Goal: Transaction & Acquisition: Purchase product/service

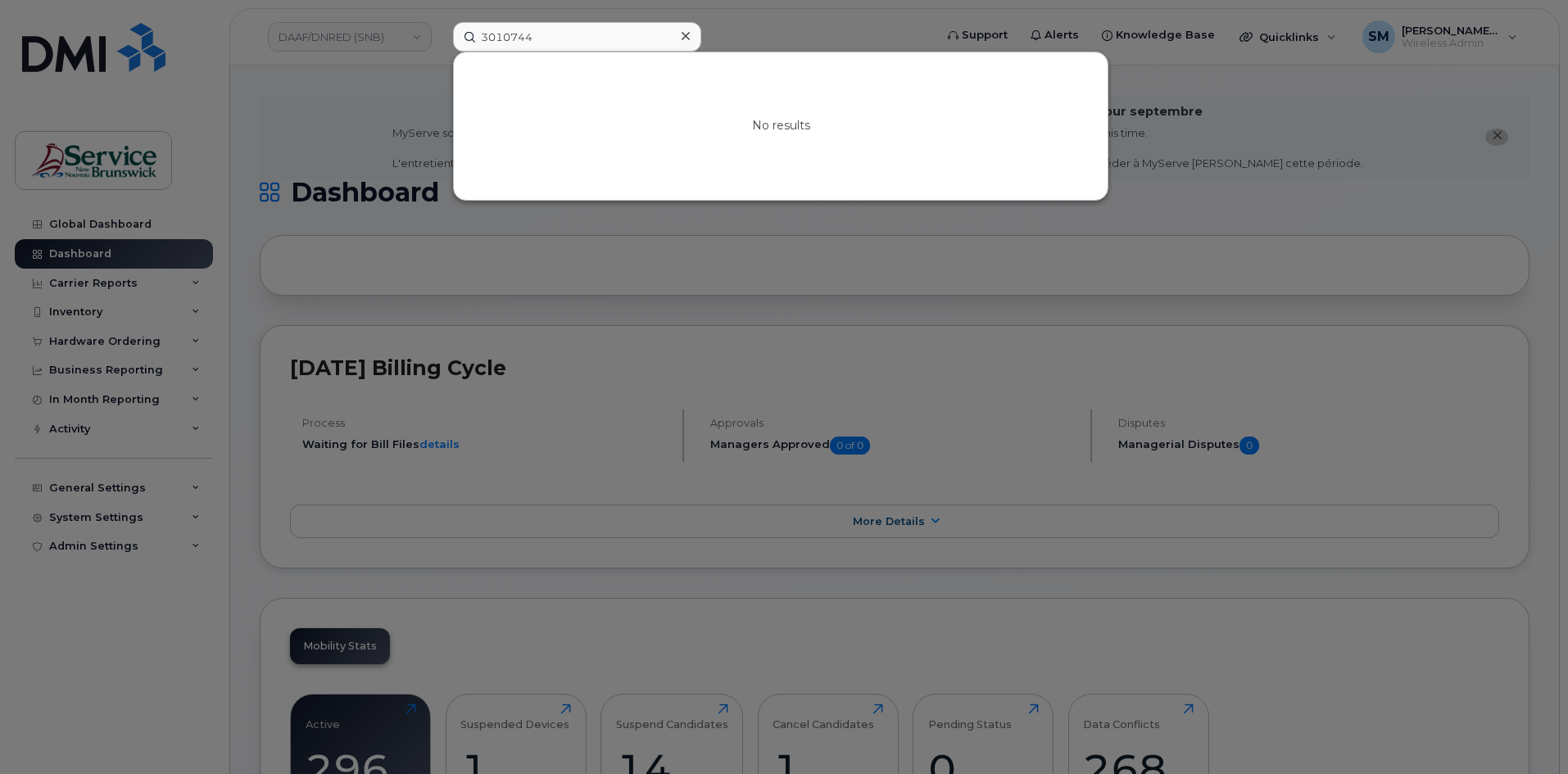
drag, startPoint x: 567, startPoint y: 40, endPoint x: 432, endPoint y: 29, distance: 135.4
click at [440, 29] on div "3010744 No results" at bounding box center [688, 37] width 497 height 30
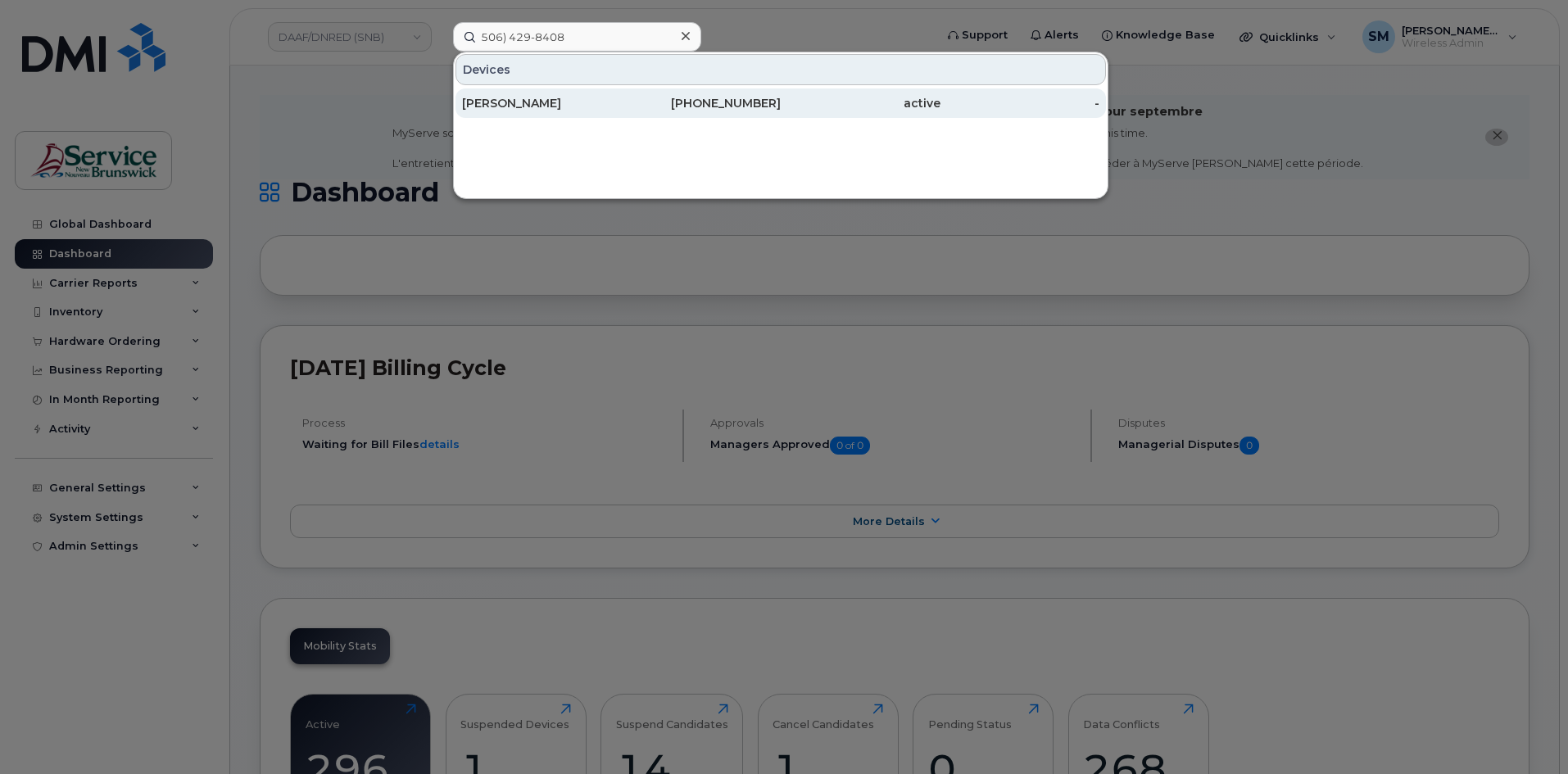
type input "506) 429-8408"
click at [525, 92] on div "[PERSON_NAME]" at bounding box center [542, 104] width 160 height 30
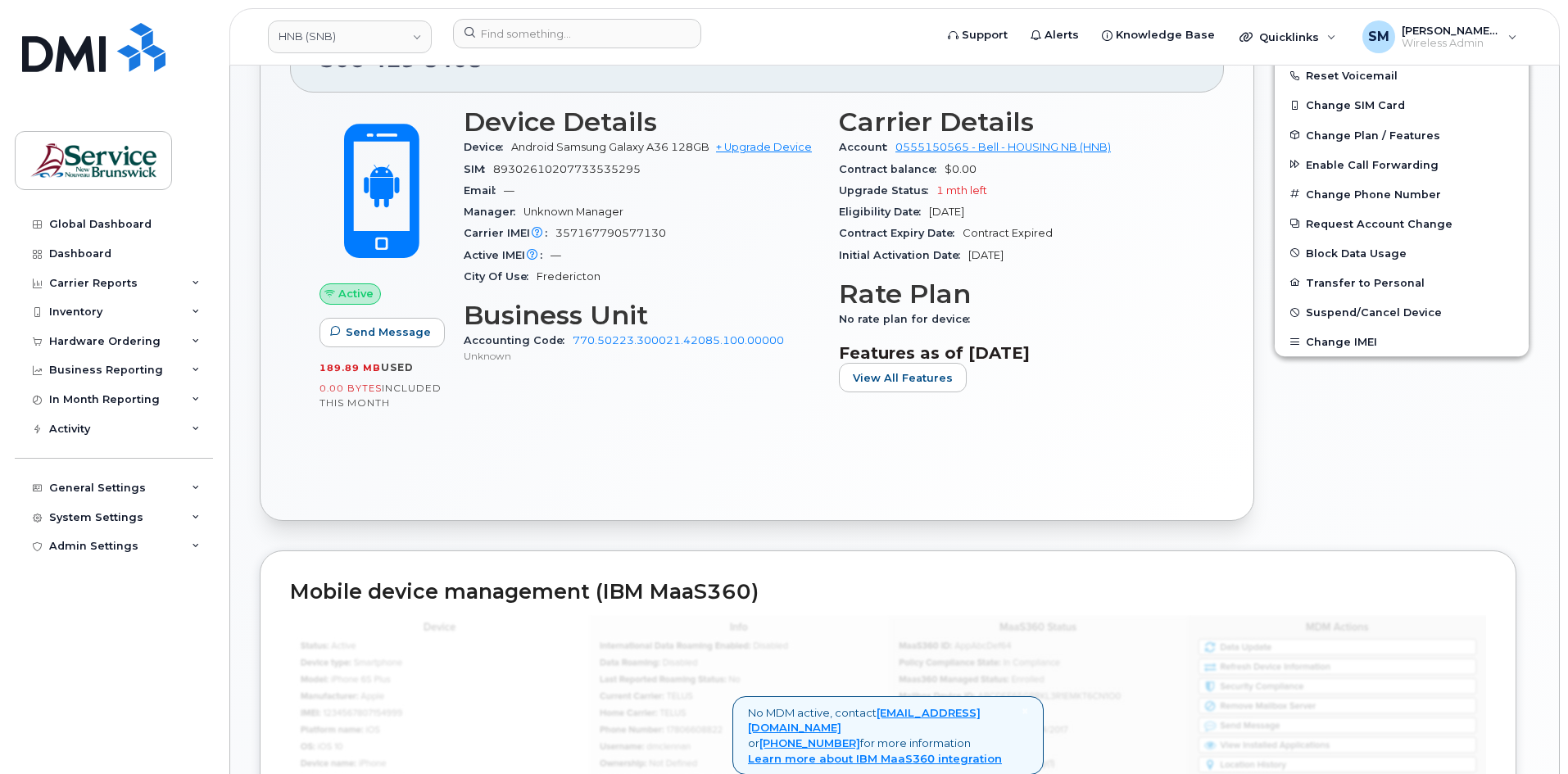
scroll to position [245, 0]
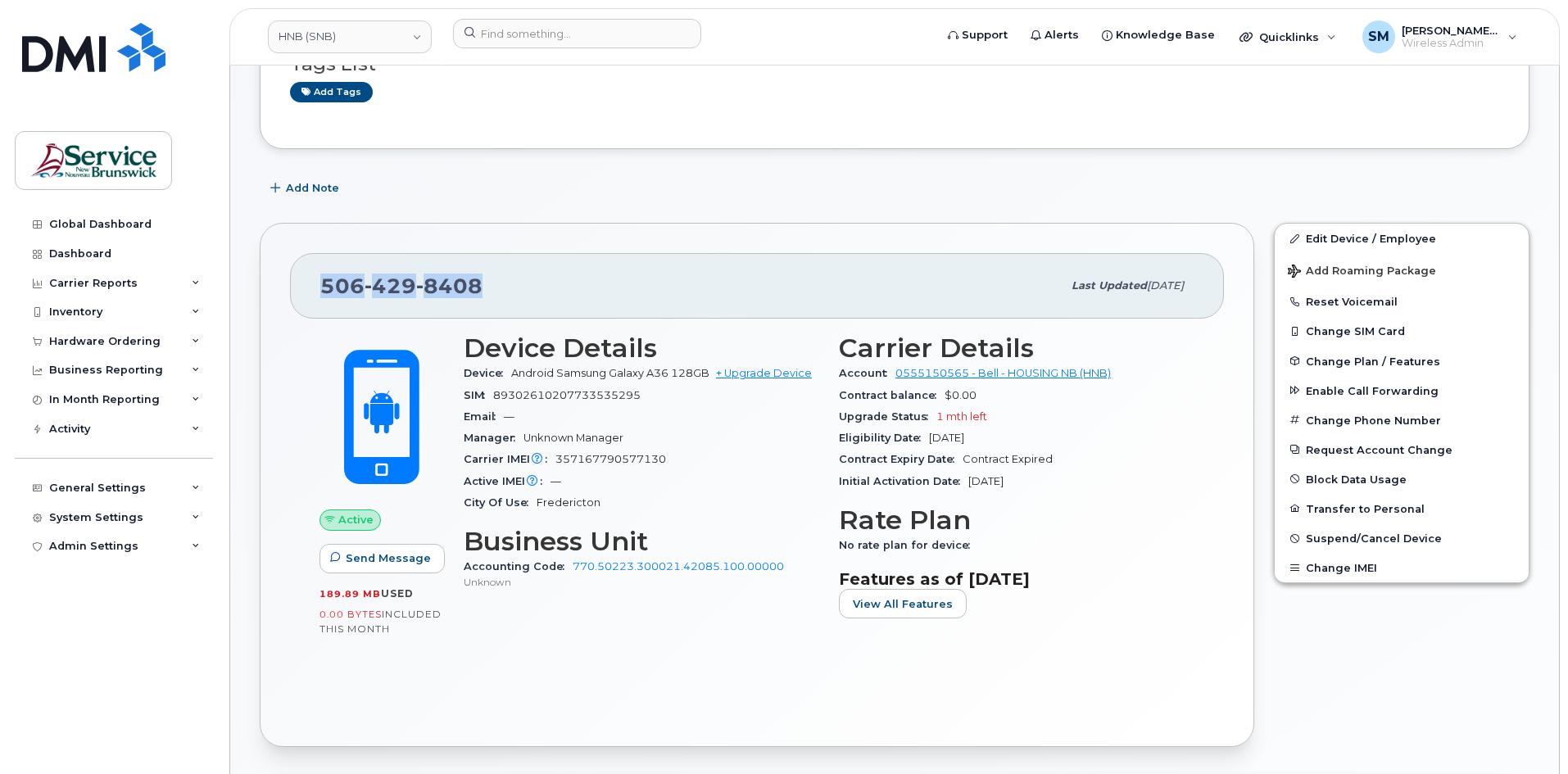
drag, startPoint x: 466, startPoint y: 282, endPoint x: 310, endPoint y: 284, distance: 156.0
click at [310, 284] on div "506 429 8408 Last updated Aug 18, 2025" at bounding box center [757, 286] width 935 height 66
copy span "506 429 8408"
click at [131, 342] on div "Hardware Ordering" at bounding box center [105, 341] width 112 height 13
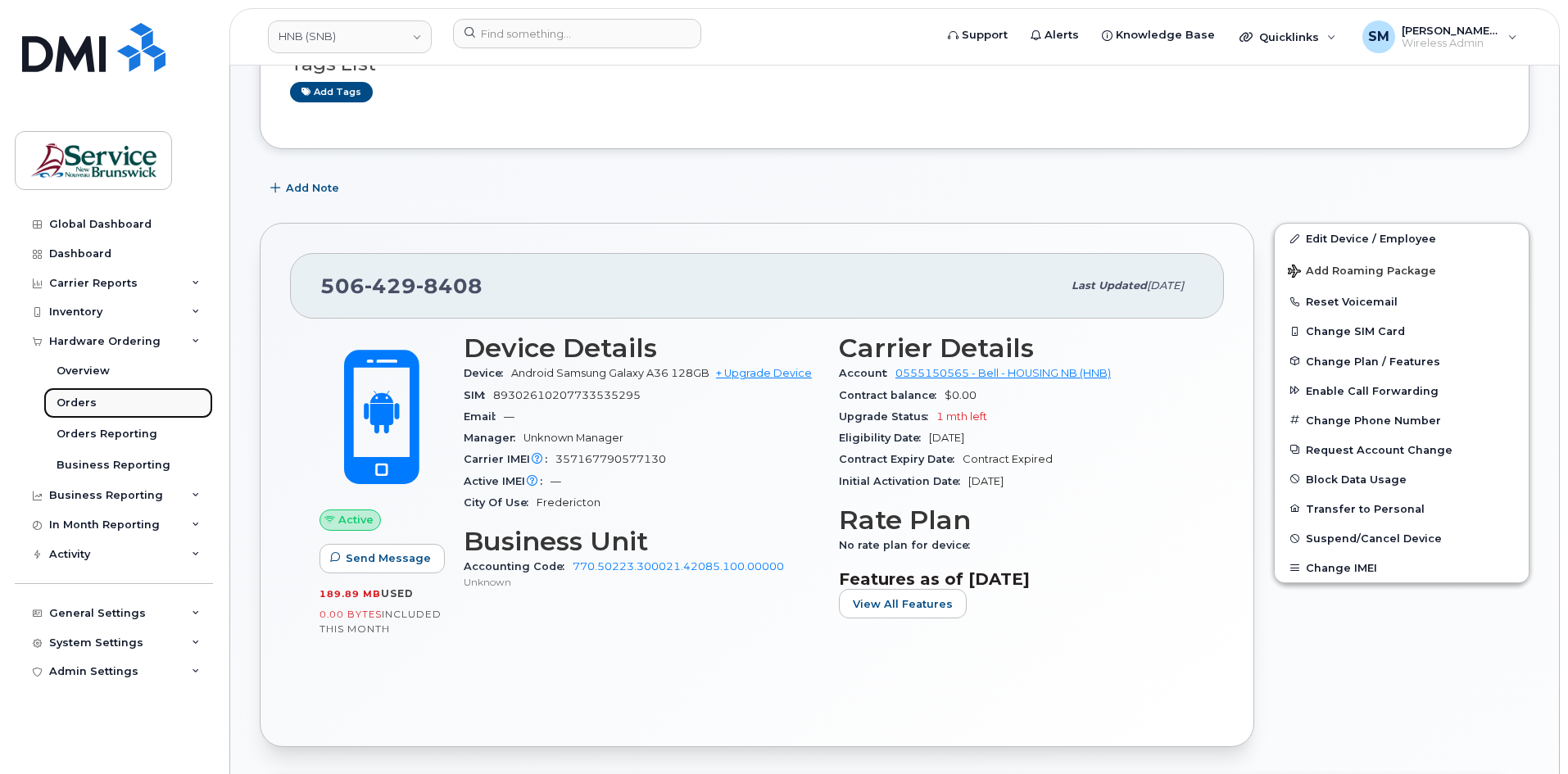
click at [86, 414] on link "Orders" at bounding box center [129, 403] width 170 height 31
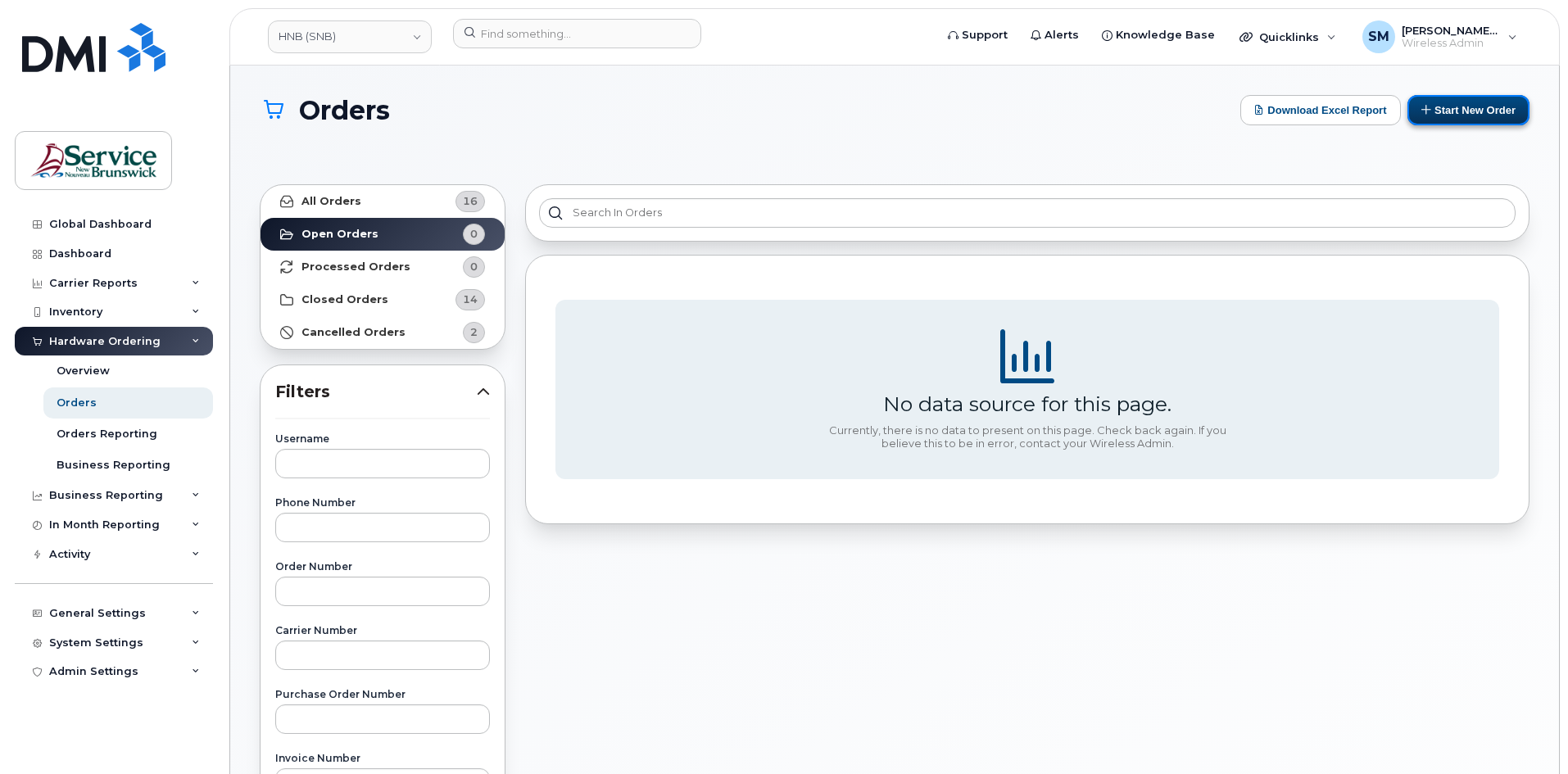
click at [1489, 113] on button "Start New Order" at bounding box center [1468, 110] width 122 height 30
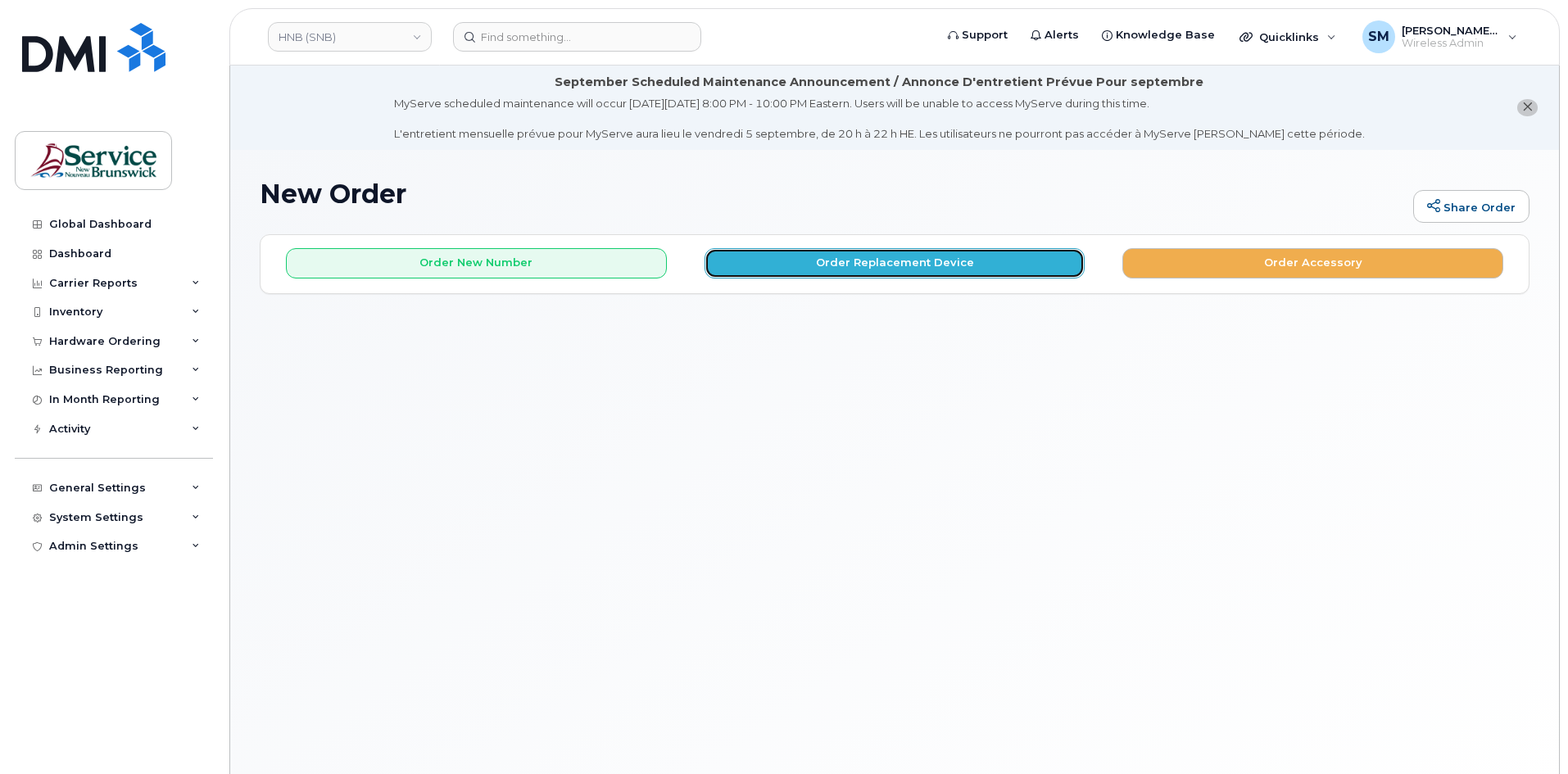
click at [787, 268] on button "Order Replacement Device" at bounding box center [895, 263] width 381 height 30
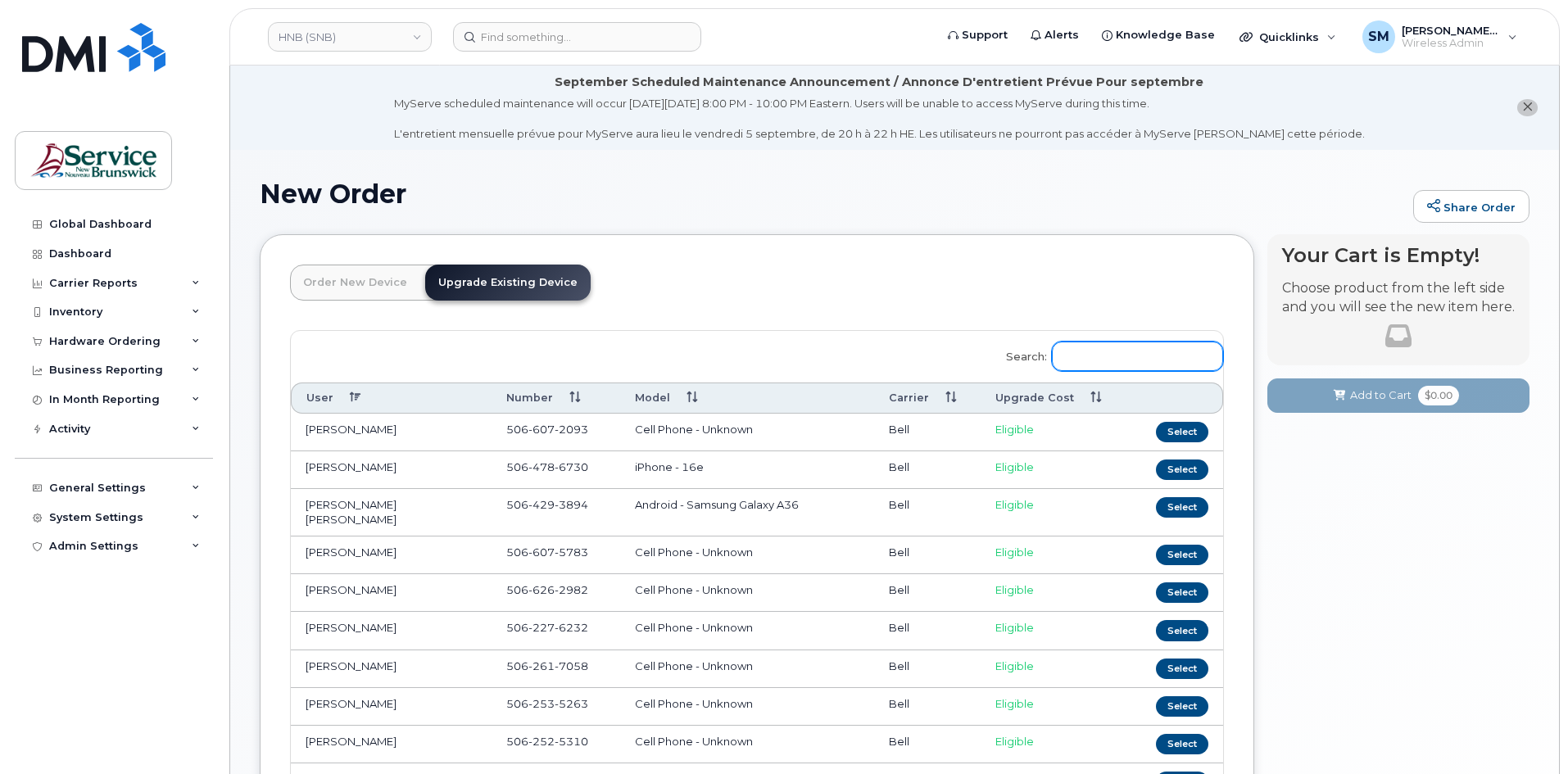
click at [1130, 356] on input "Search:" at bounding box center [1138, 357] width 172 height 30
paste input "5064298408"
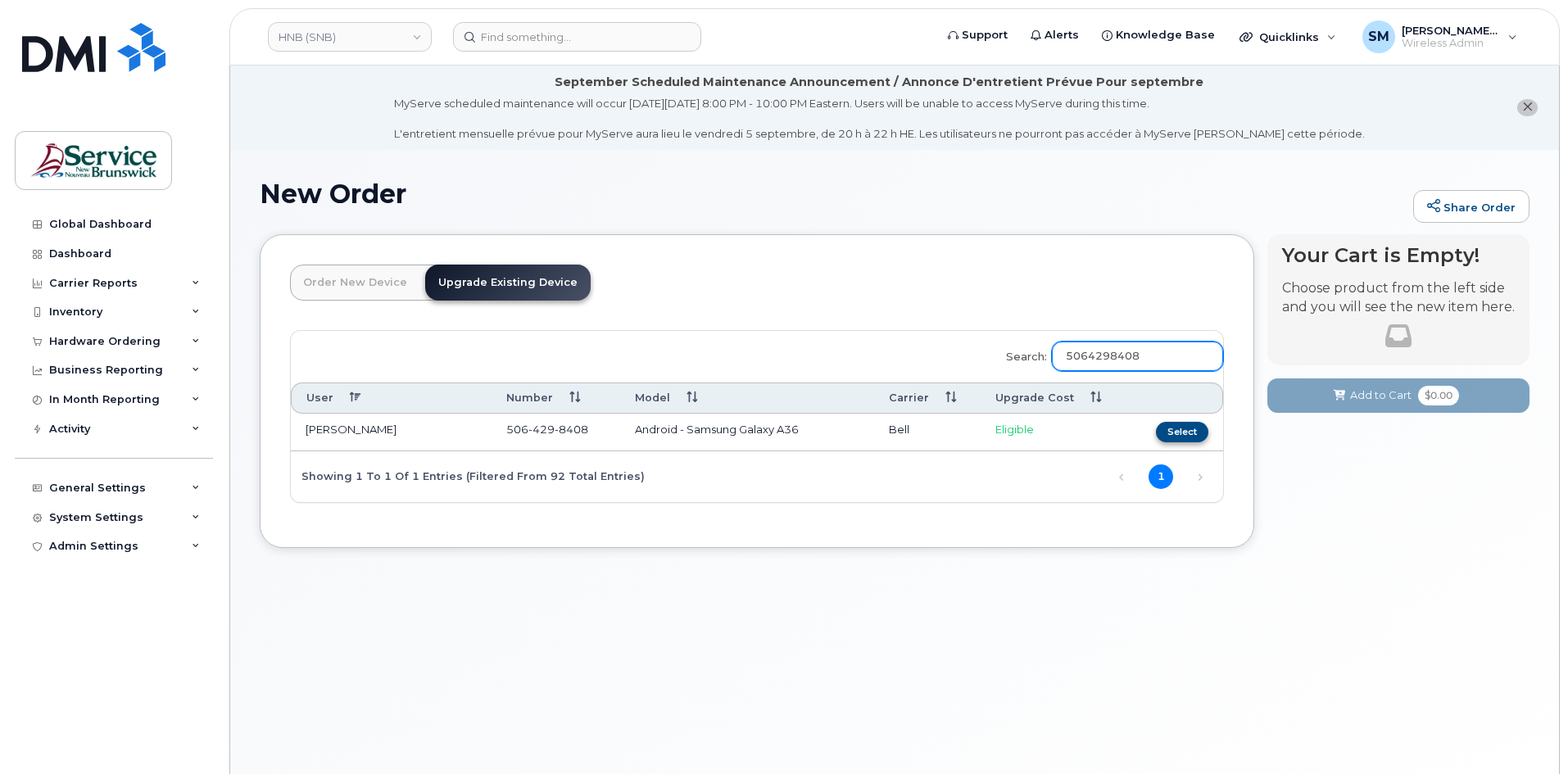
type input "5064298408"
click at [1178, 436] on button "Select" at bounding box center [1182, 432] width 53 height 21
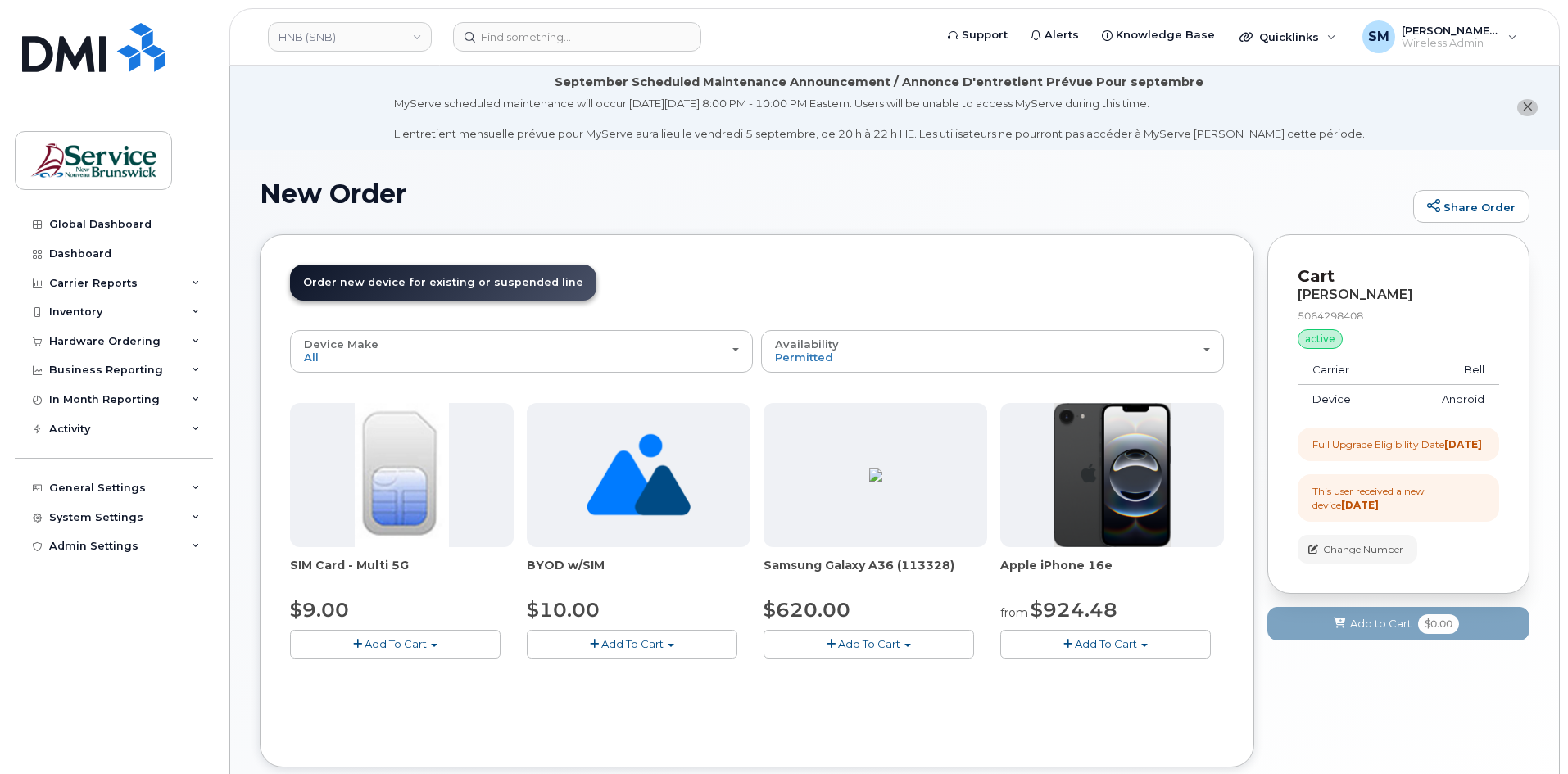
click at [1141, 641] on button "Add To Cart" at bounding box center [1105, 644] width 210 height 29
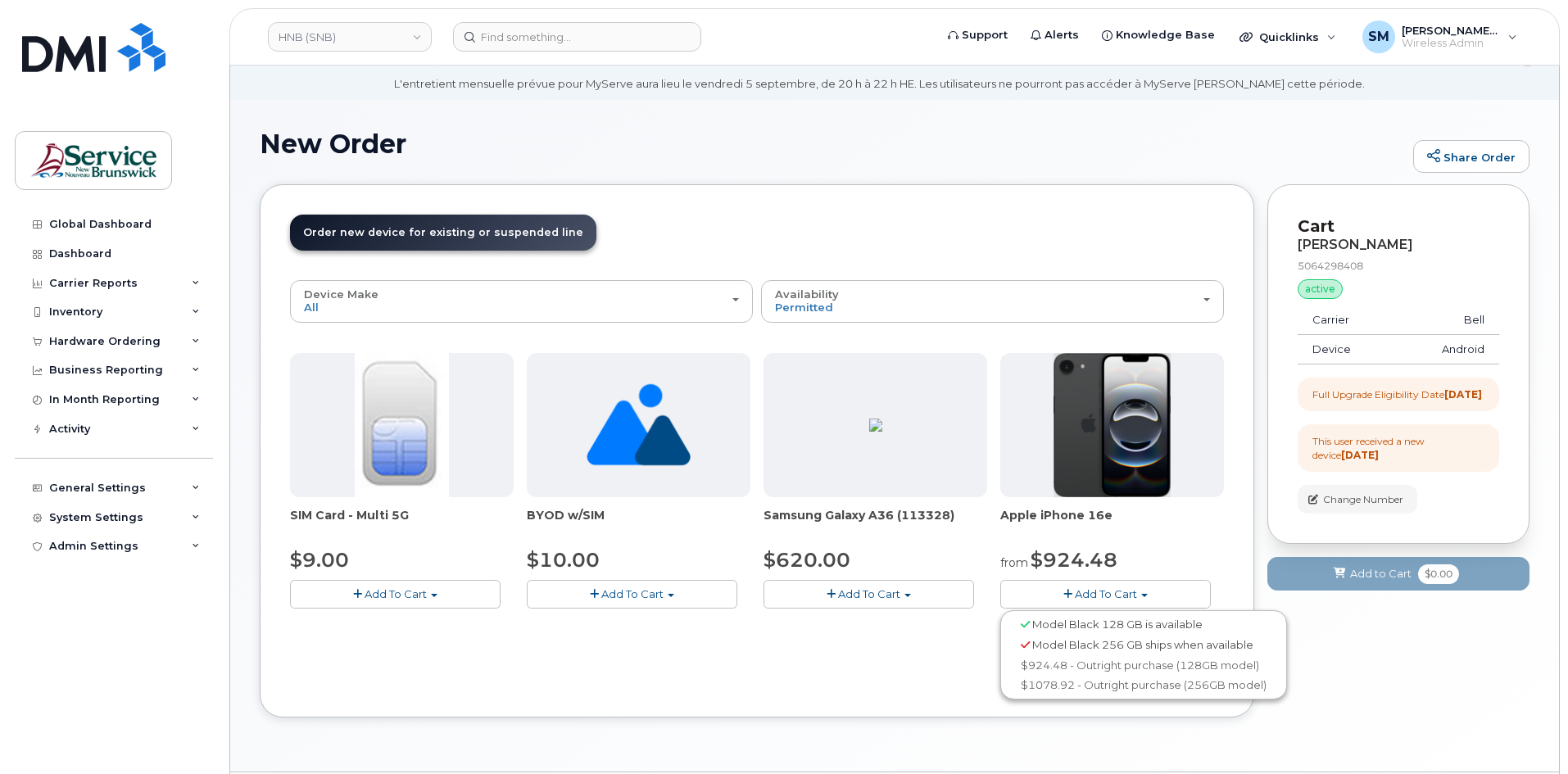
scroll to position [100, 0]
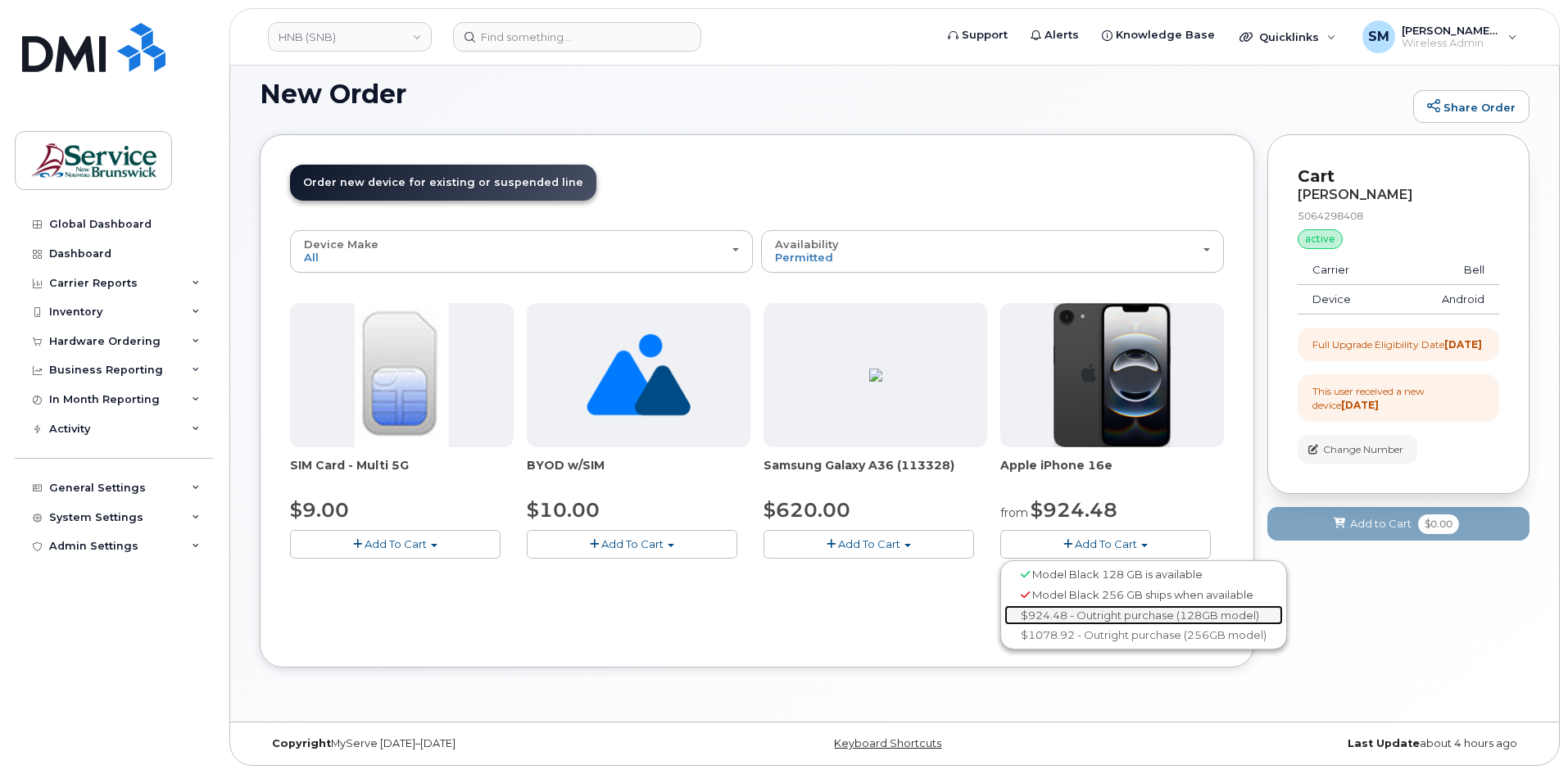
click at [1083, 608] on link "$924.48 - Outright purchase (128GB model)" at bounding box center [1143, 615] width 278 height 21
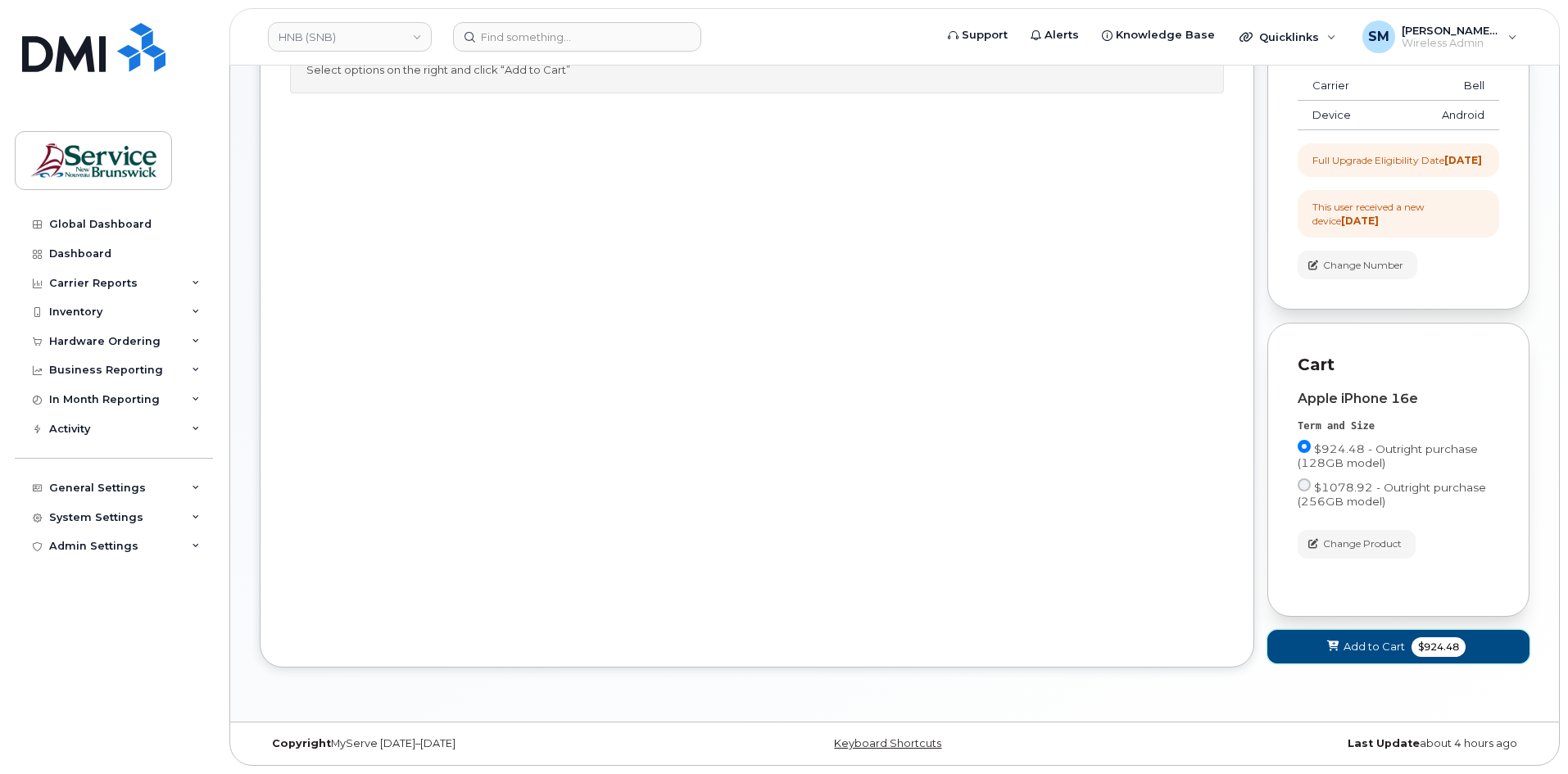
click at [1362, 643] on span "Add to Cart" at bounding box center [1374, 647] width 62 height 16
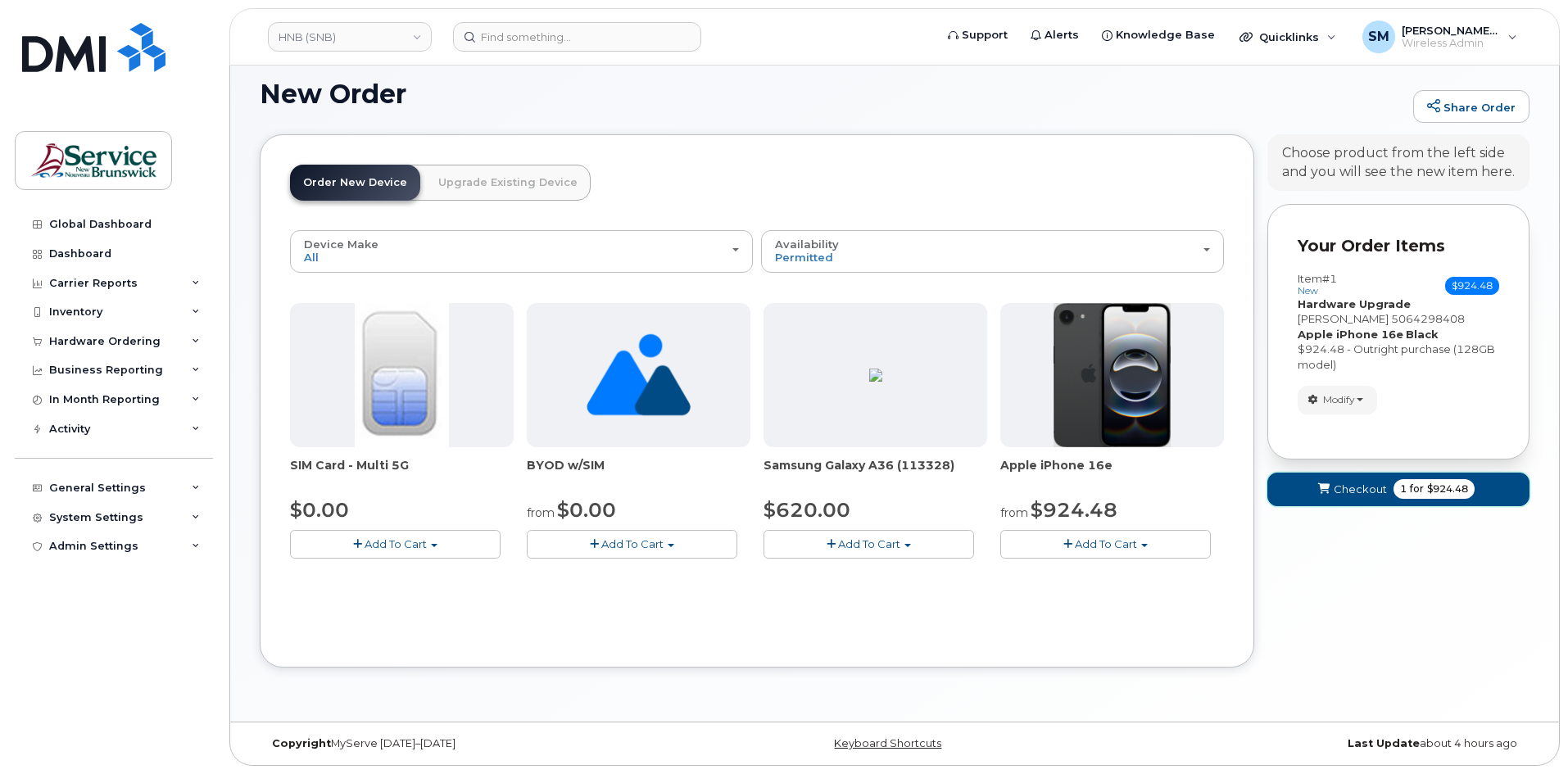
click at [1359, 487] on span "Checkout" at bounding box center [1360, 490] width 53 height 16
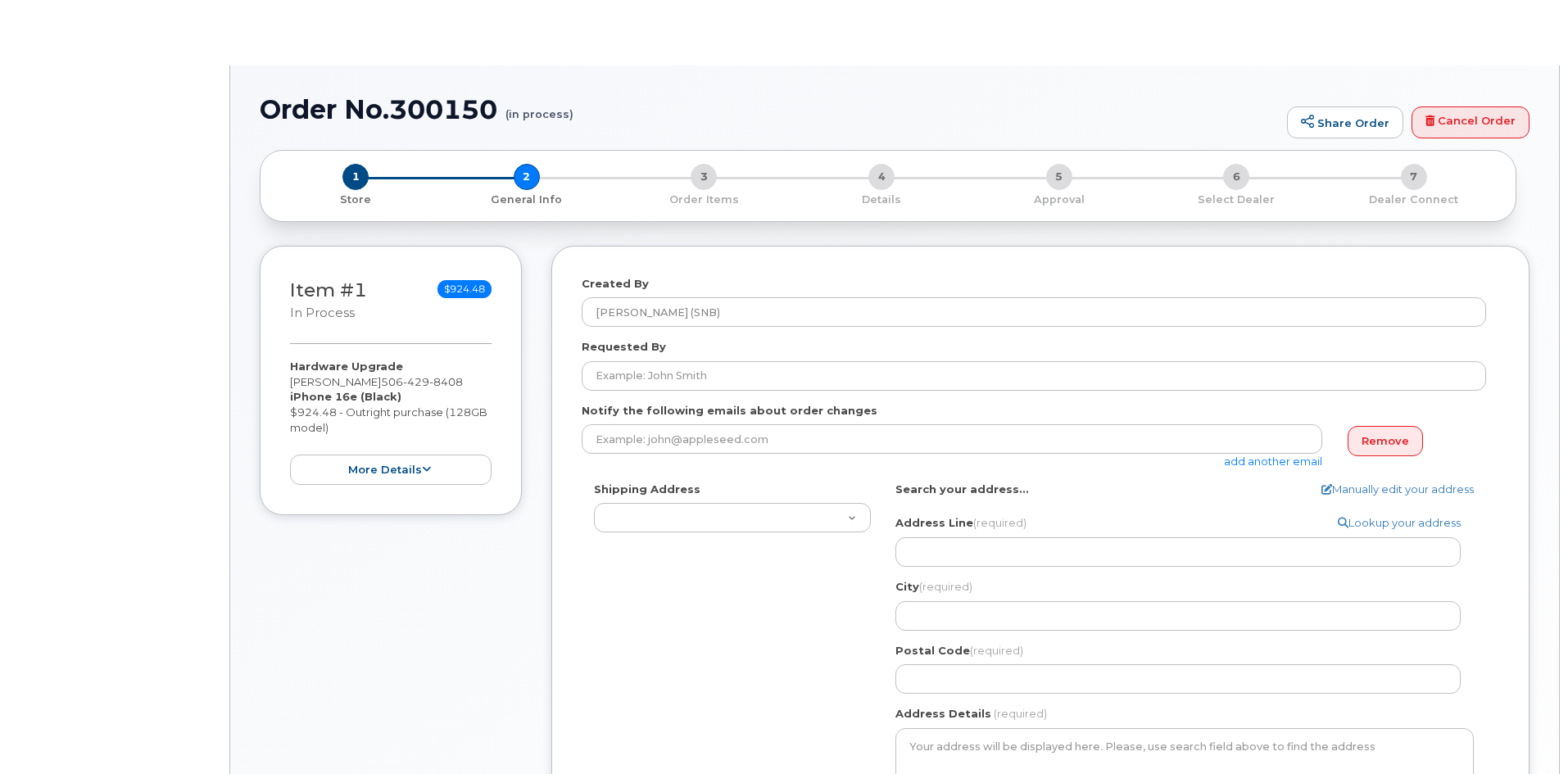
select select
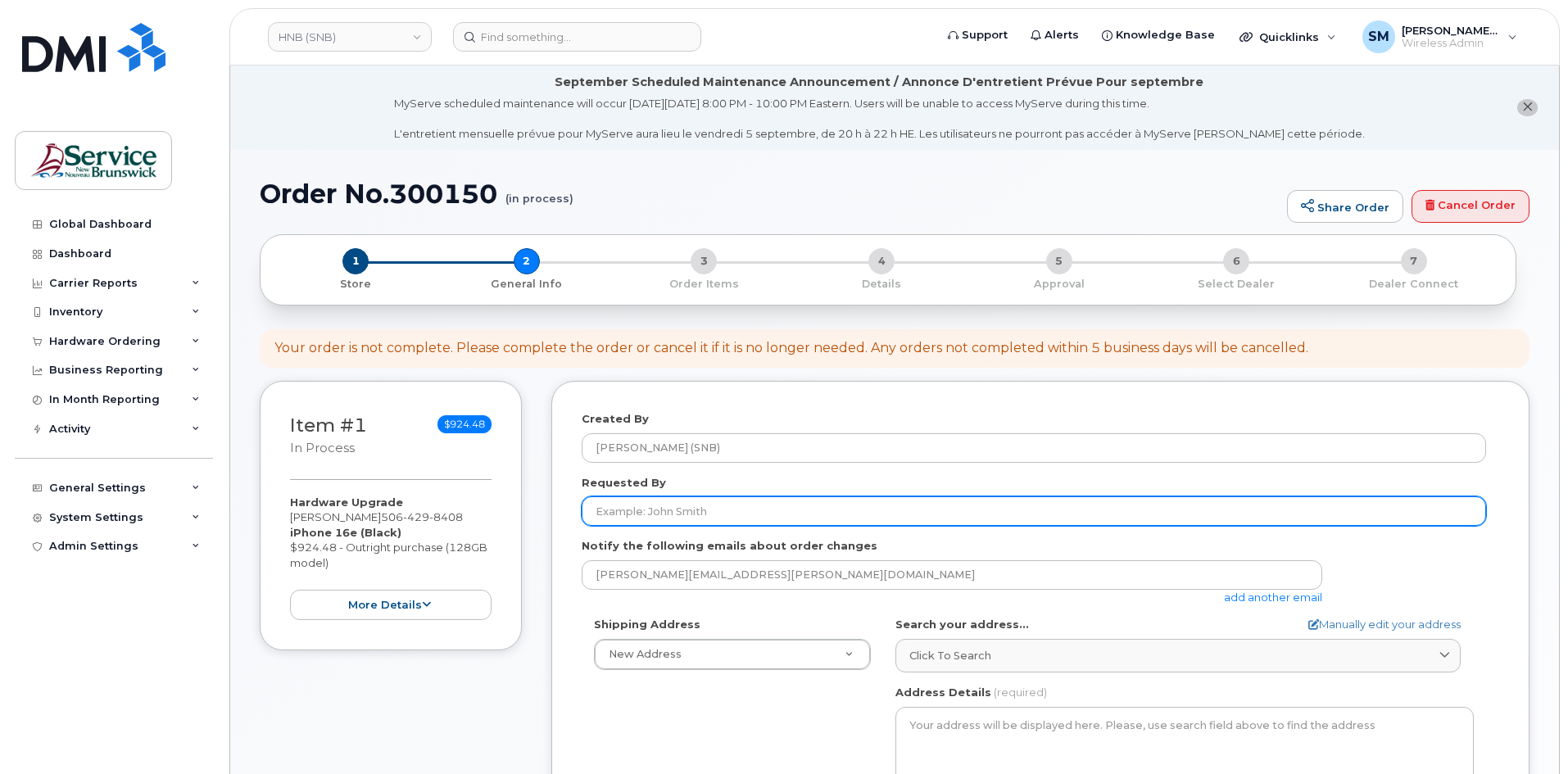
click at [636, 509] on input "Requested By" at bounding box center [1033, 512] width 905 height 30
paste input "Maddison.Yerxa@gnb.ca"
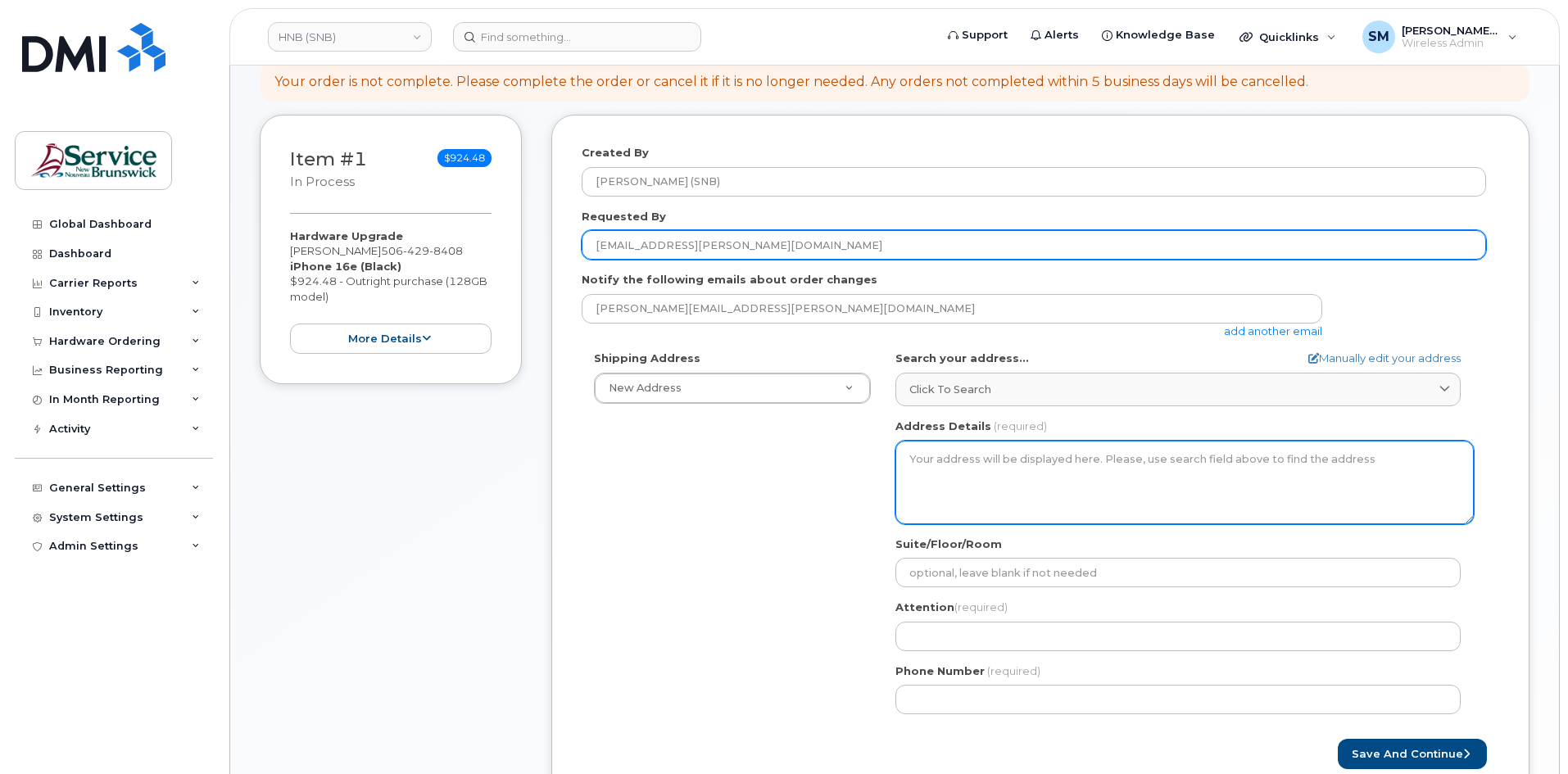
scroll to position [328, 0]
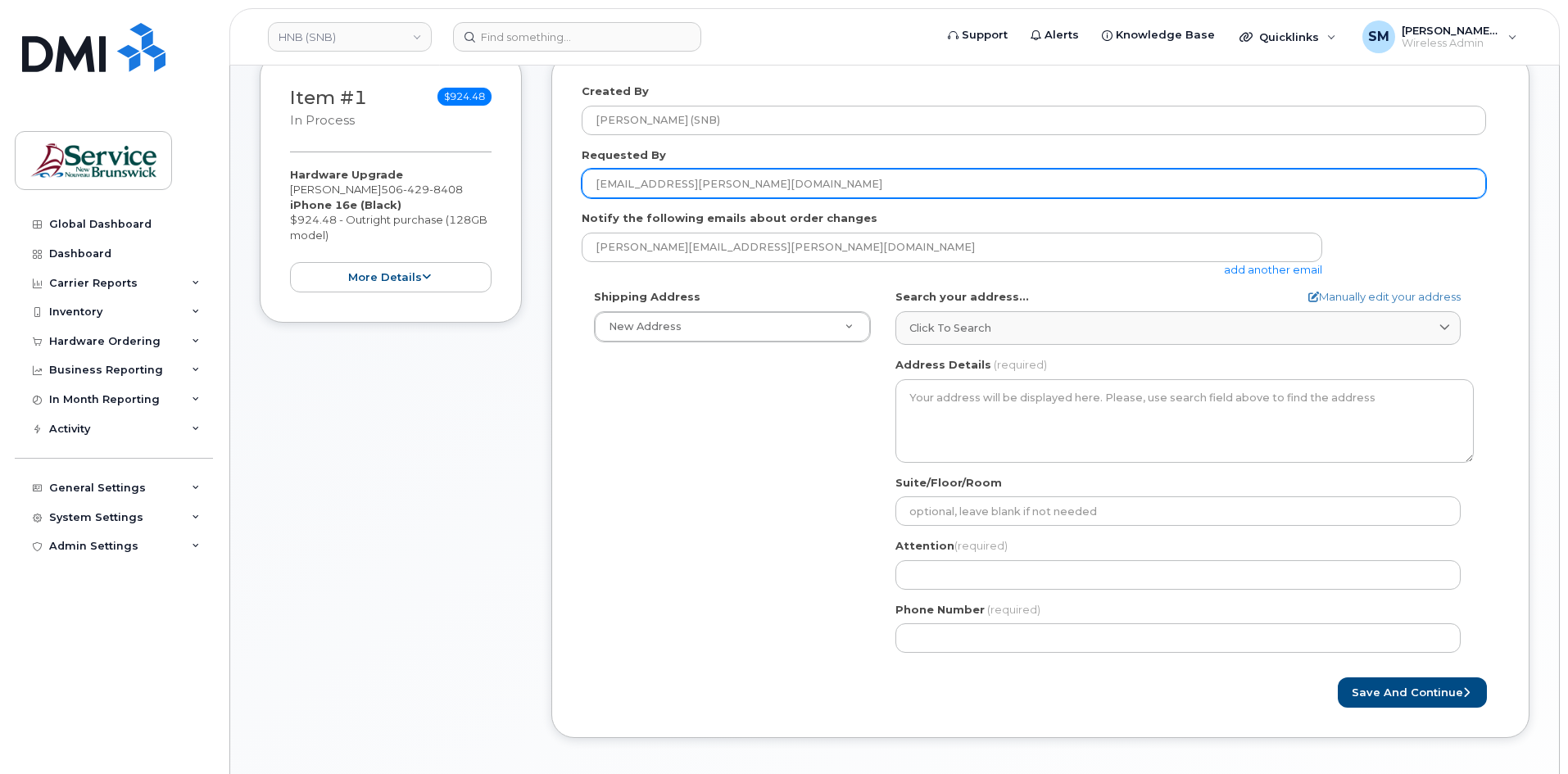
type input "Maddison.Yerxa@gnb.ca"
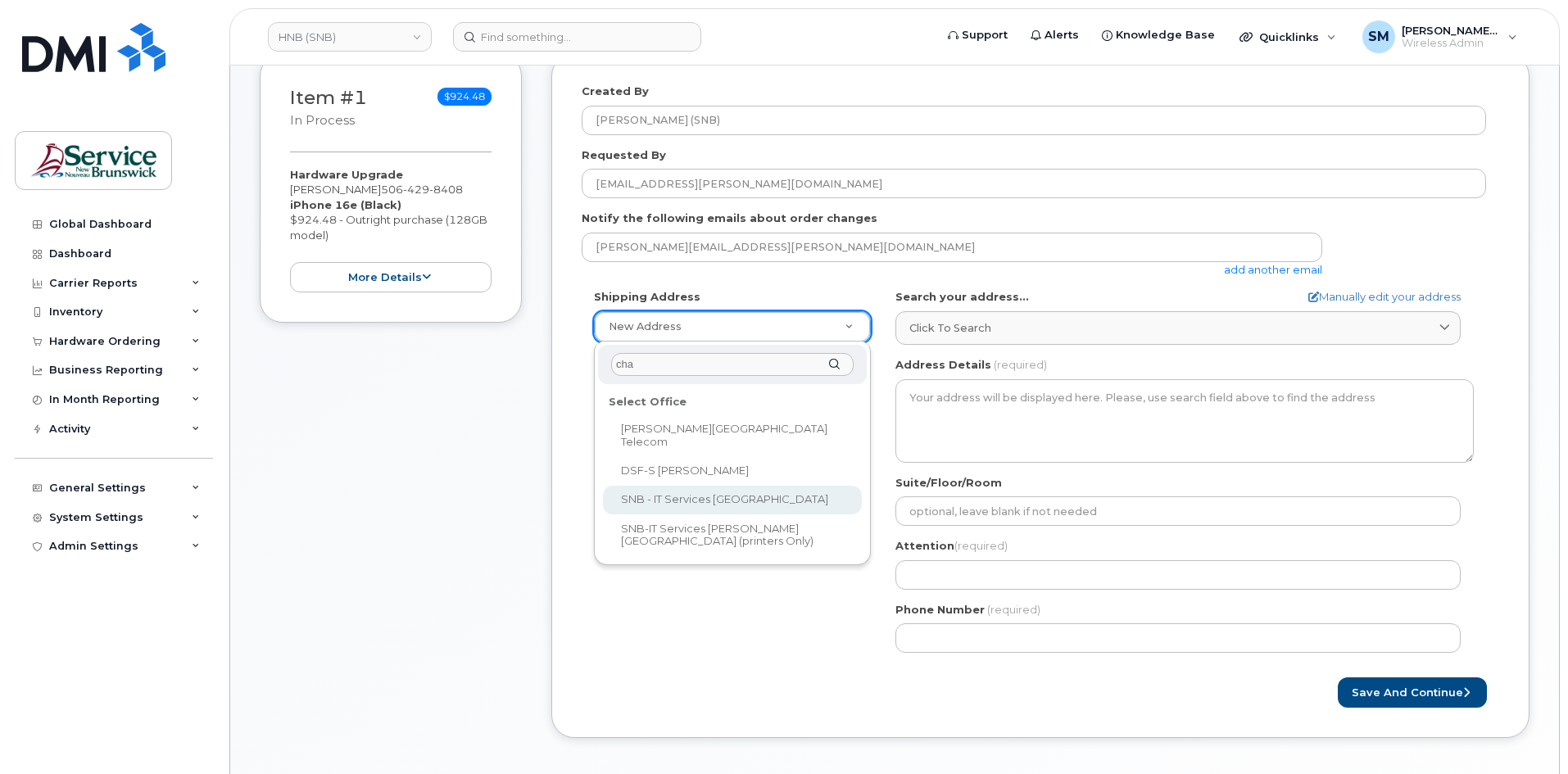
type input "cha"
select select
type textarea "675 King Street, Rm 1072 Fredericton New Brunswick E3B 1E9"
type input "[PERSON_NAME]/[PERSON_NAME]"
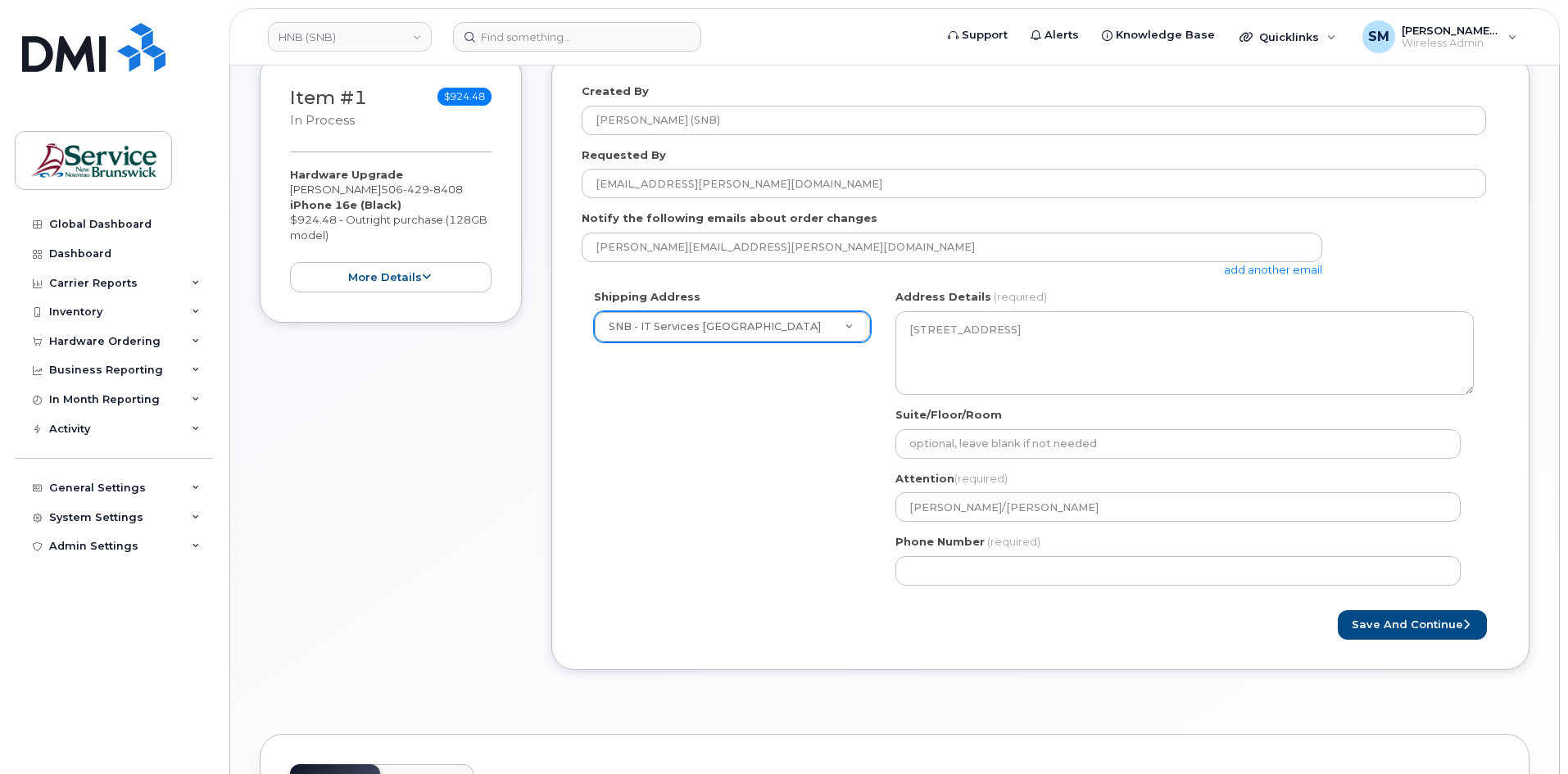
drag, startPoint x: 800, startPoint y: 618, endPoint x: 824, endPoint y: 608, distance: 26.0
click at [800, 618] on div "Save and Continue" at bounding box center [1040, 625] width 918 height 30
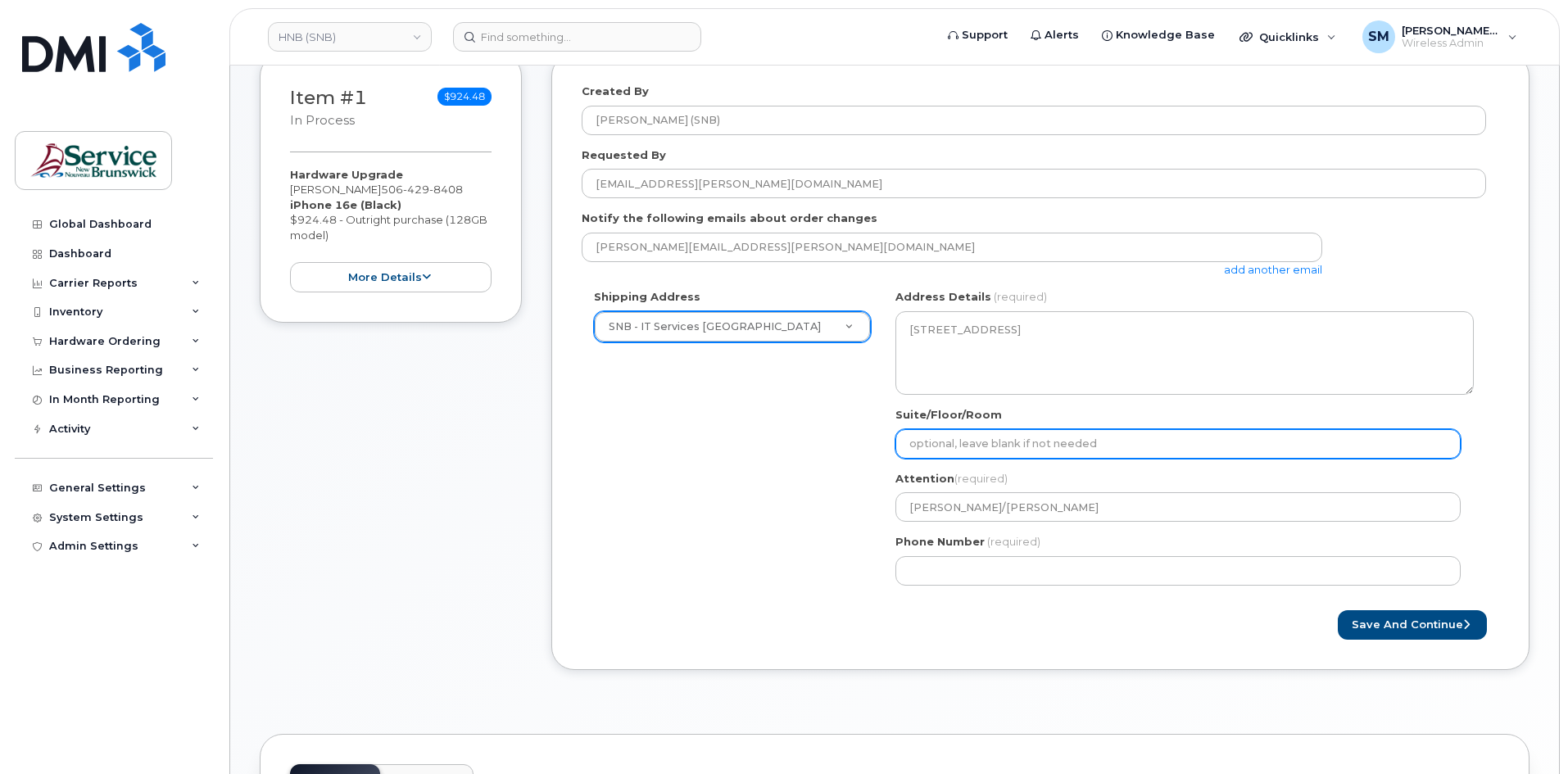
click at [1011, 430] on input "Suite/Floor/Room" at bounding box center [1178, 444] width 566 height 30
paste input "WO0000000485841"
select select
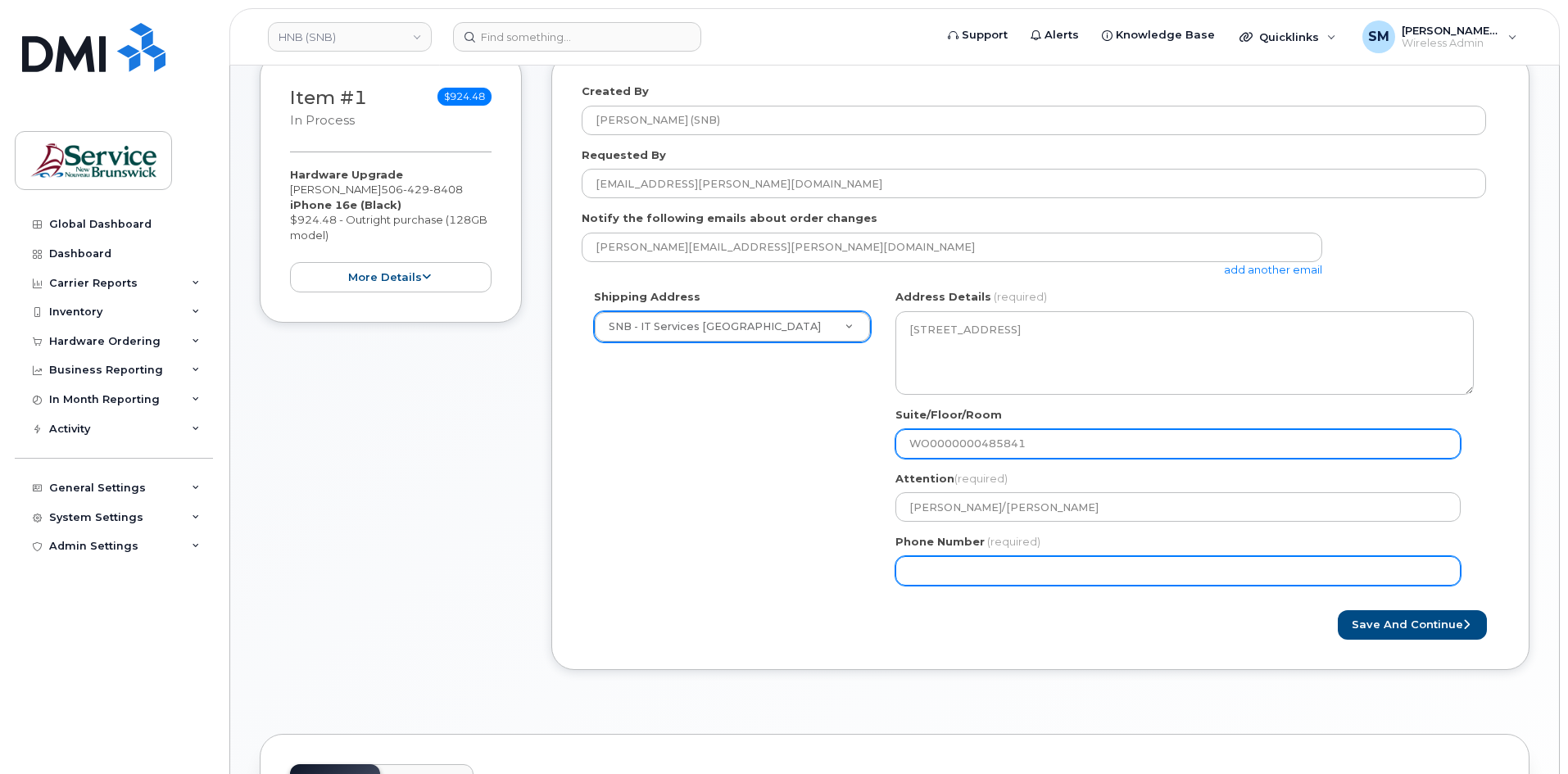
type input "WO0000000485841"
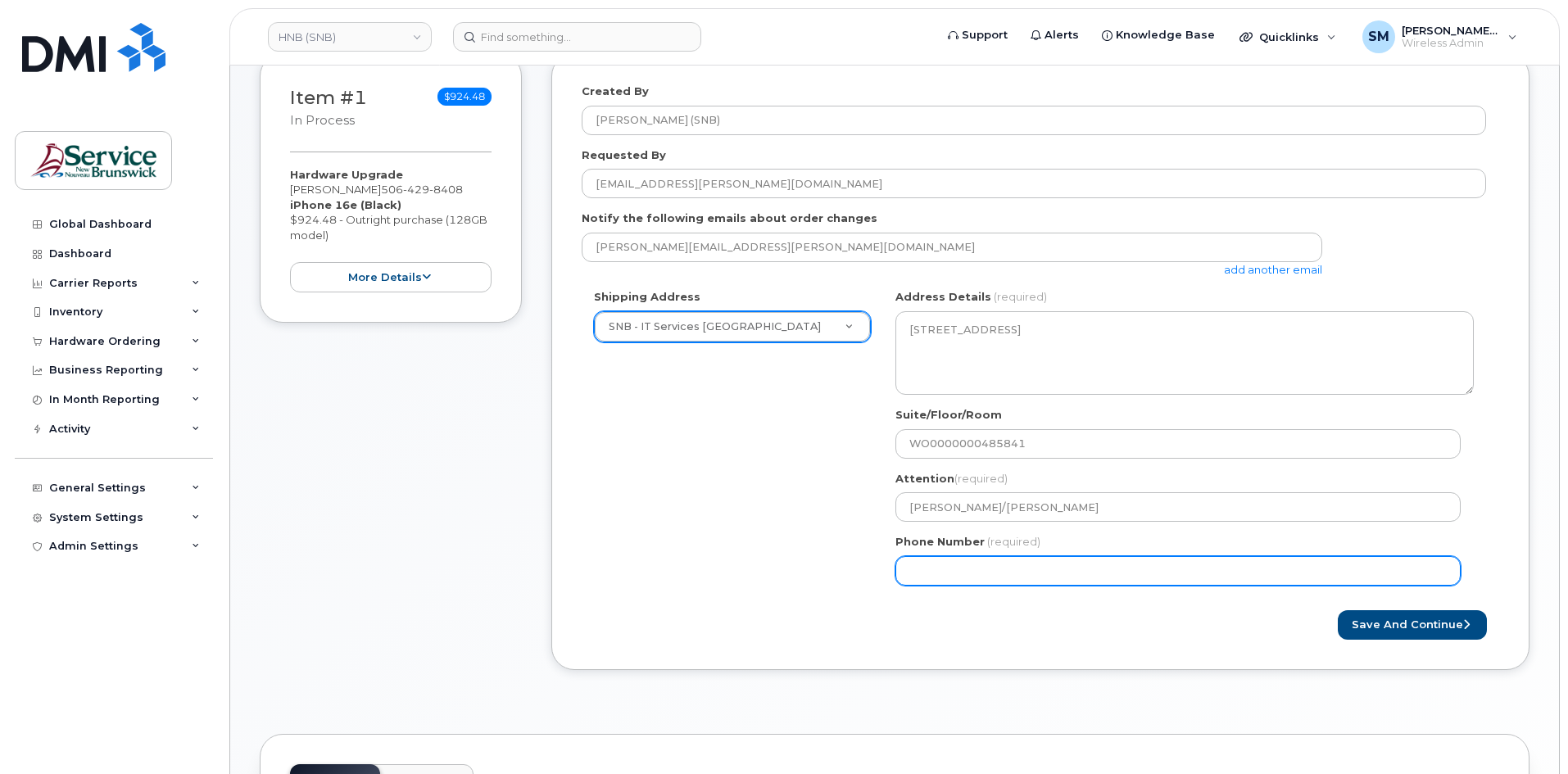
click at [1257, 579] on input "Phone Number" at bounding box center [1178, 572] width 566 height 30
select select
type input "506639633"
select select
type input "5066396338"
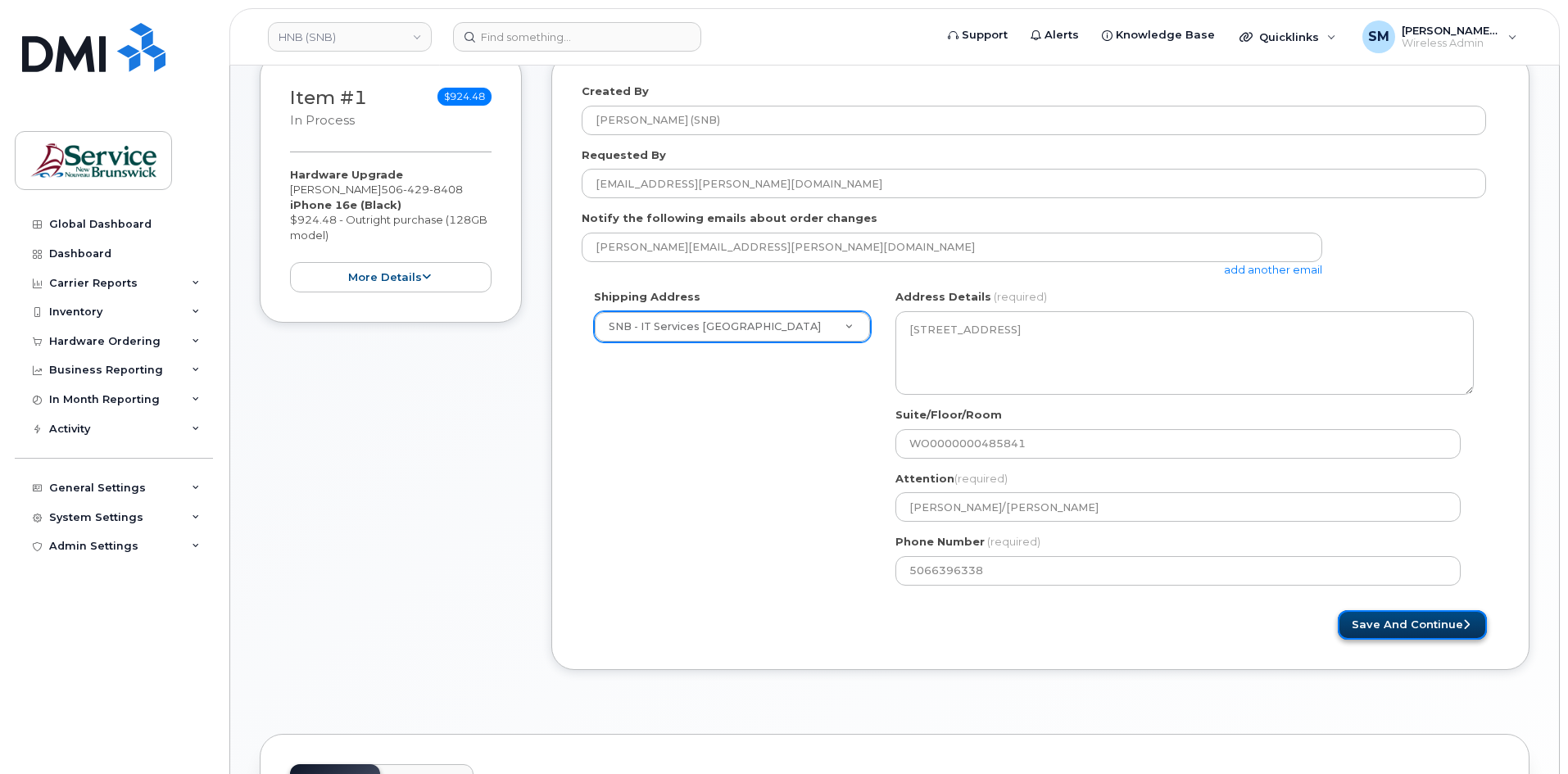
click at [1439, 630] on button "Save and Continue" at bounding box center [1413, 625] width 150 height 30
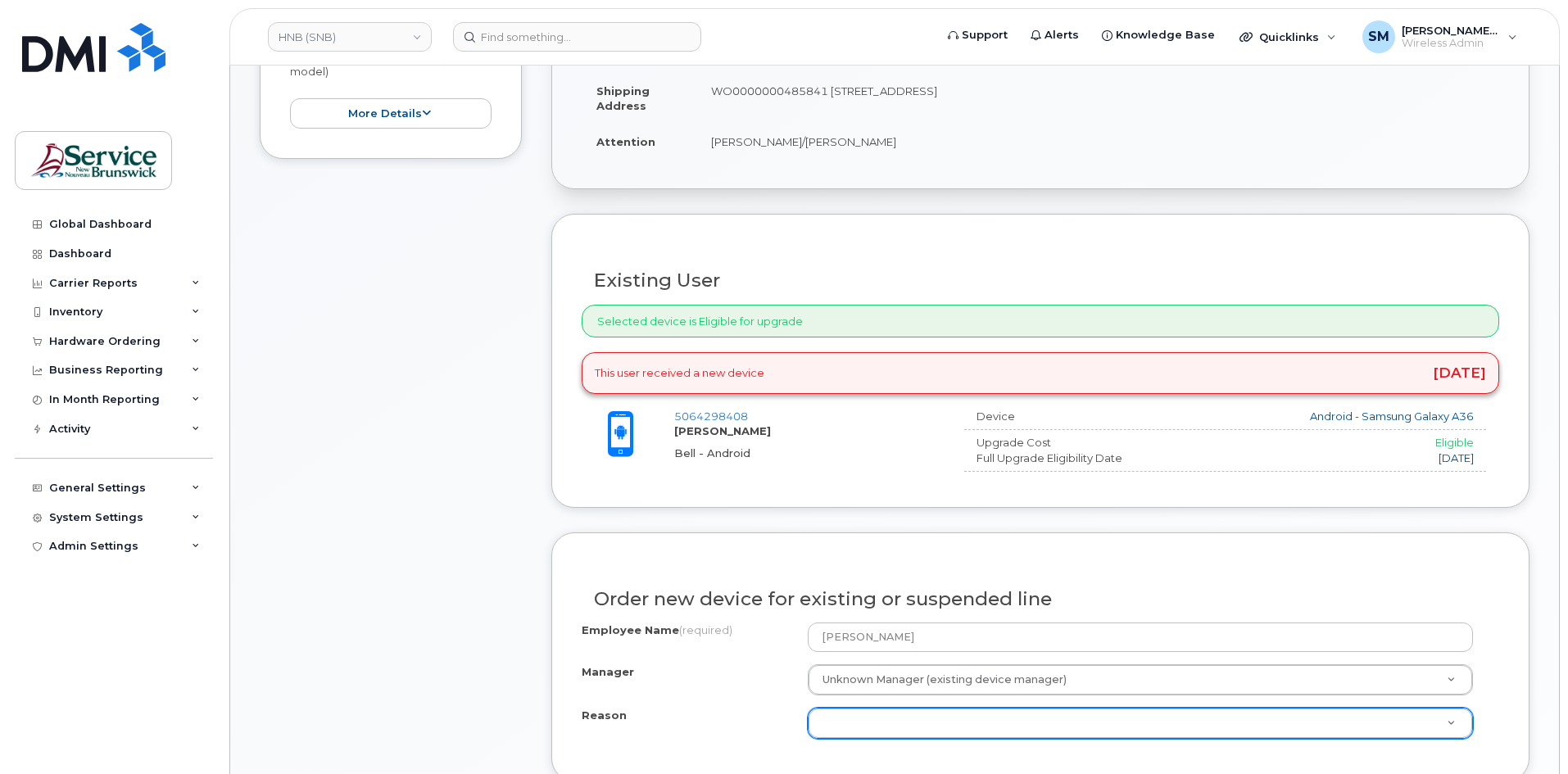
scroll to position [576, 0]
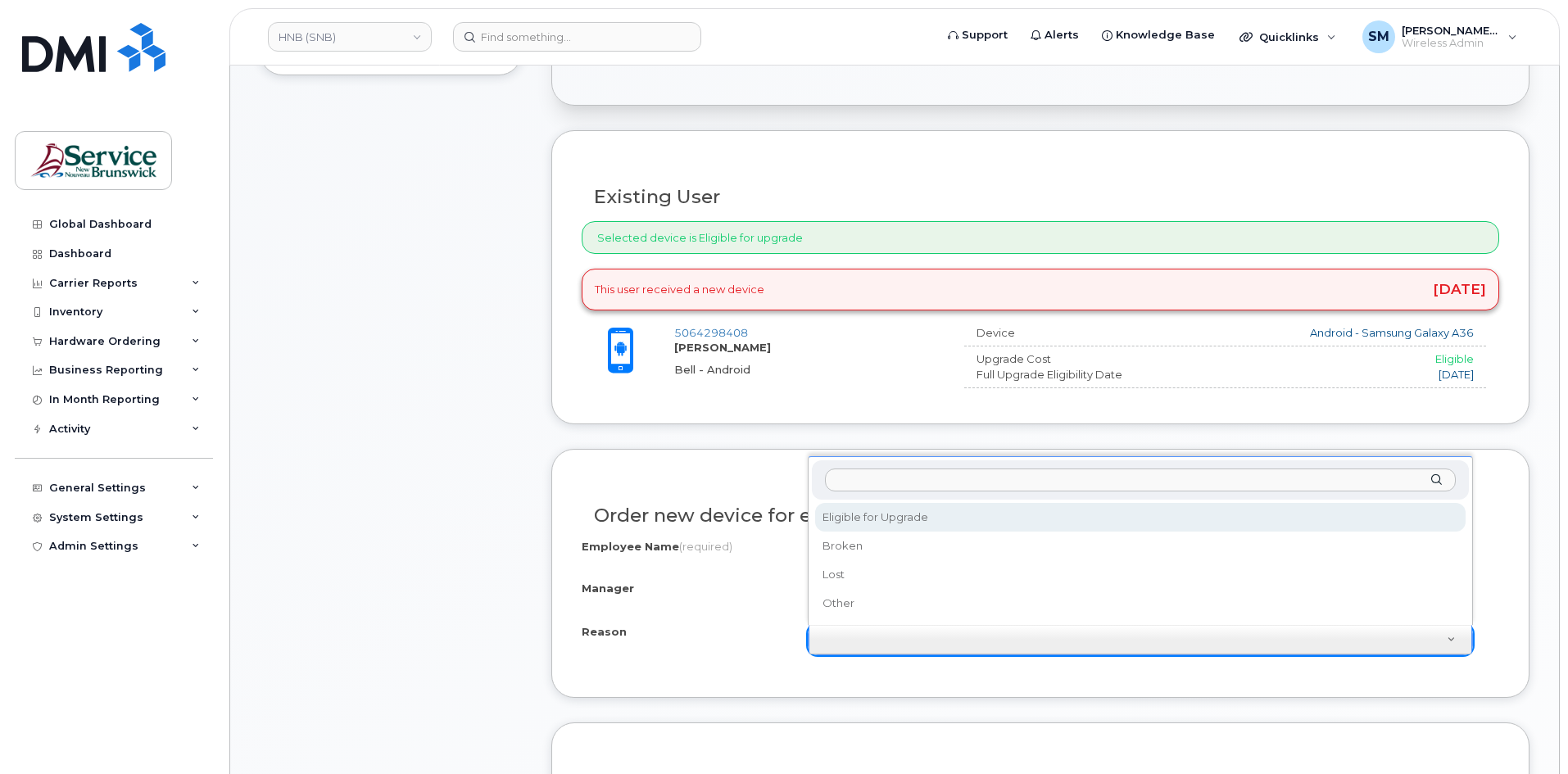
select select "eligible_for_upgrade"
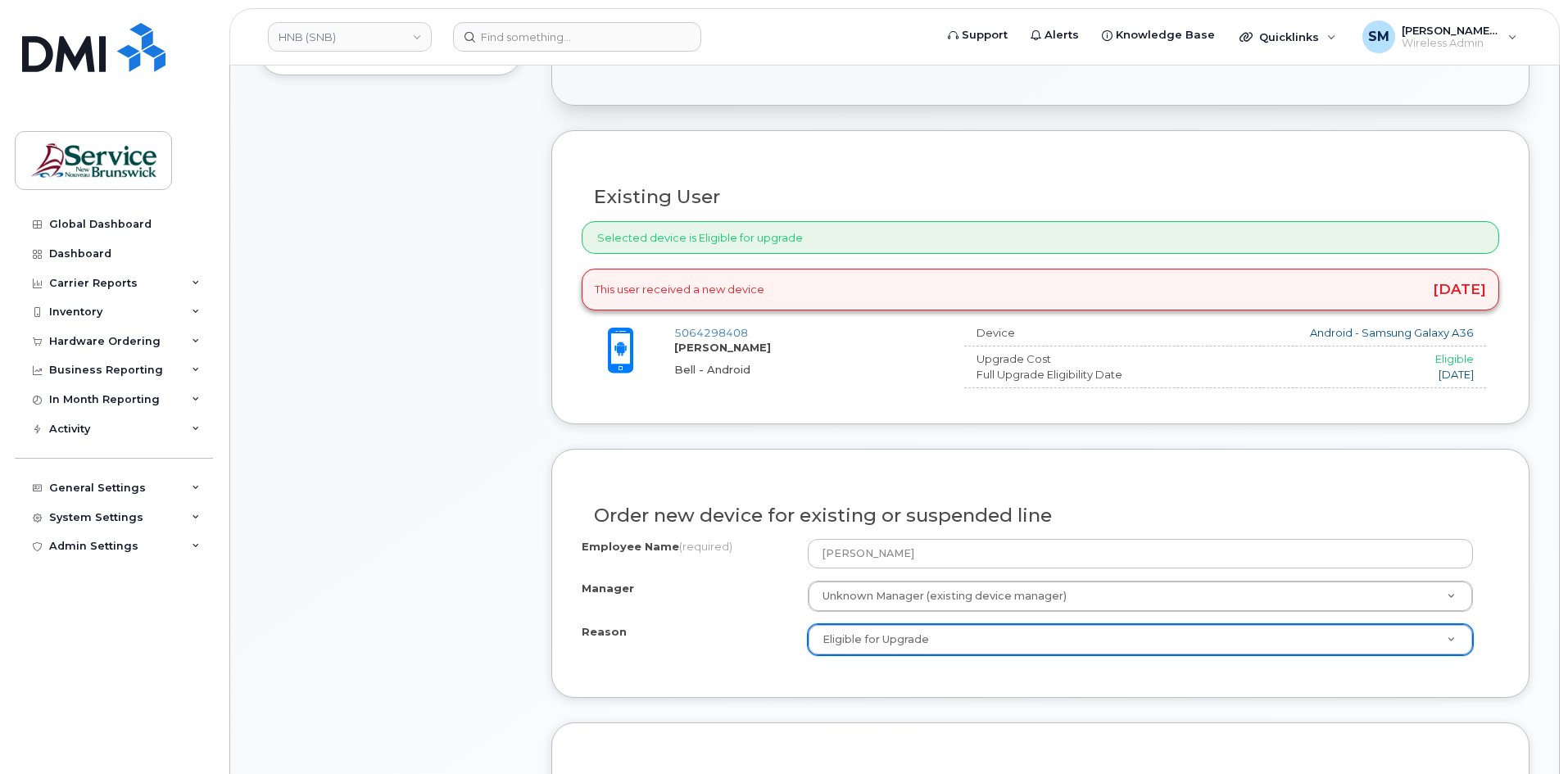
click at [527, 599] on div "Item #1 in process $924.48 Hardware Upgrade [PERSON_NAME] [PHONE_NUMBER] iPhone…" at bounding box center [894, 501] width 1270 height 1390
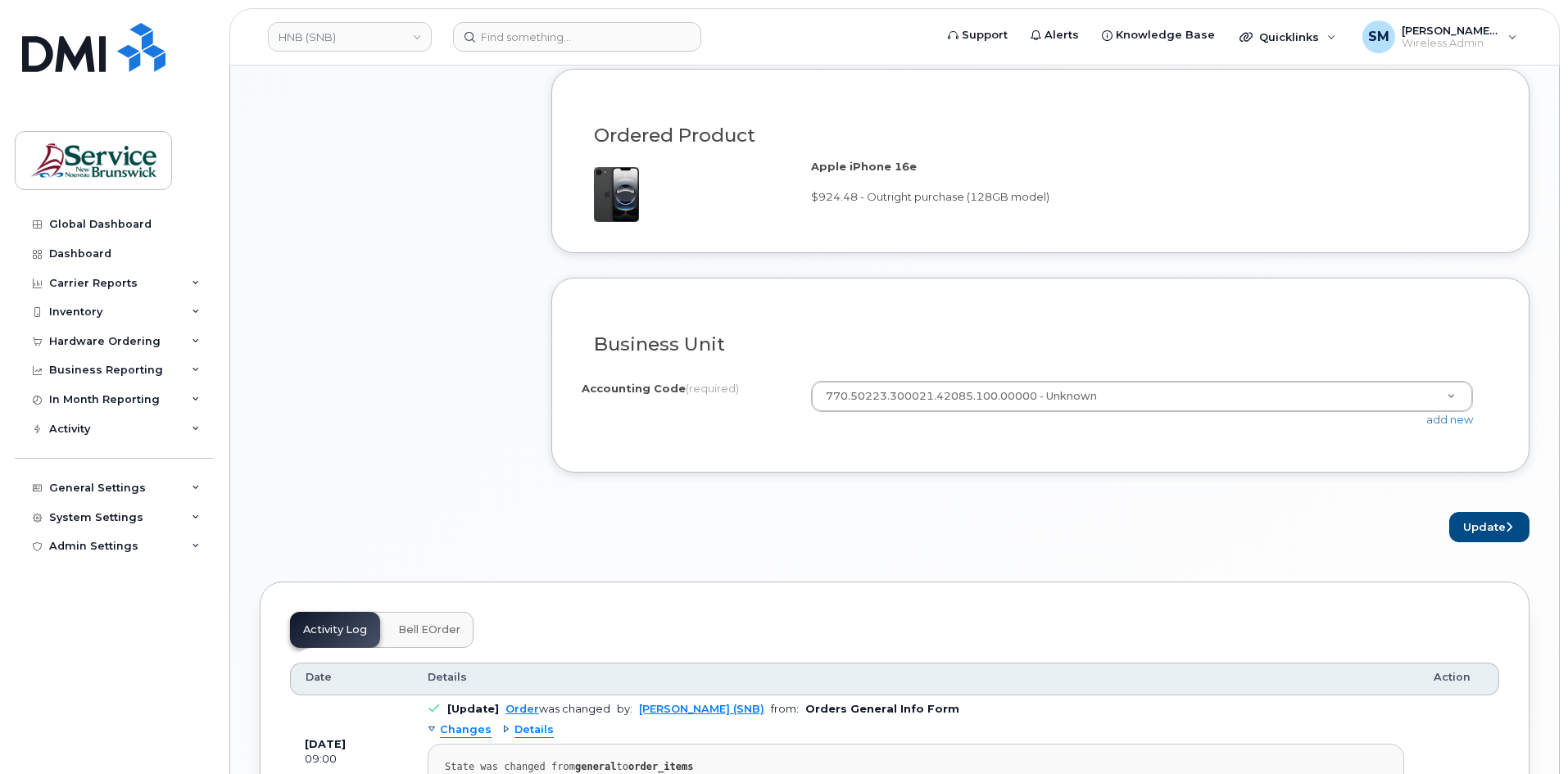
scroll to position [1231, 0]
click at [1450, 422] on link "add new" at bounding box center [1449, 417] width 47 height 13
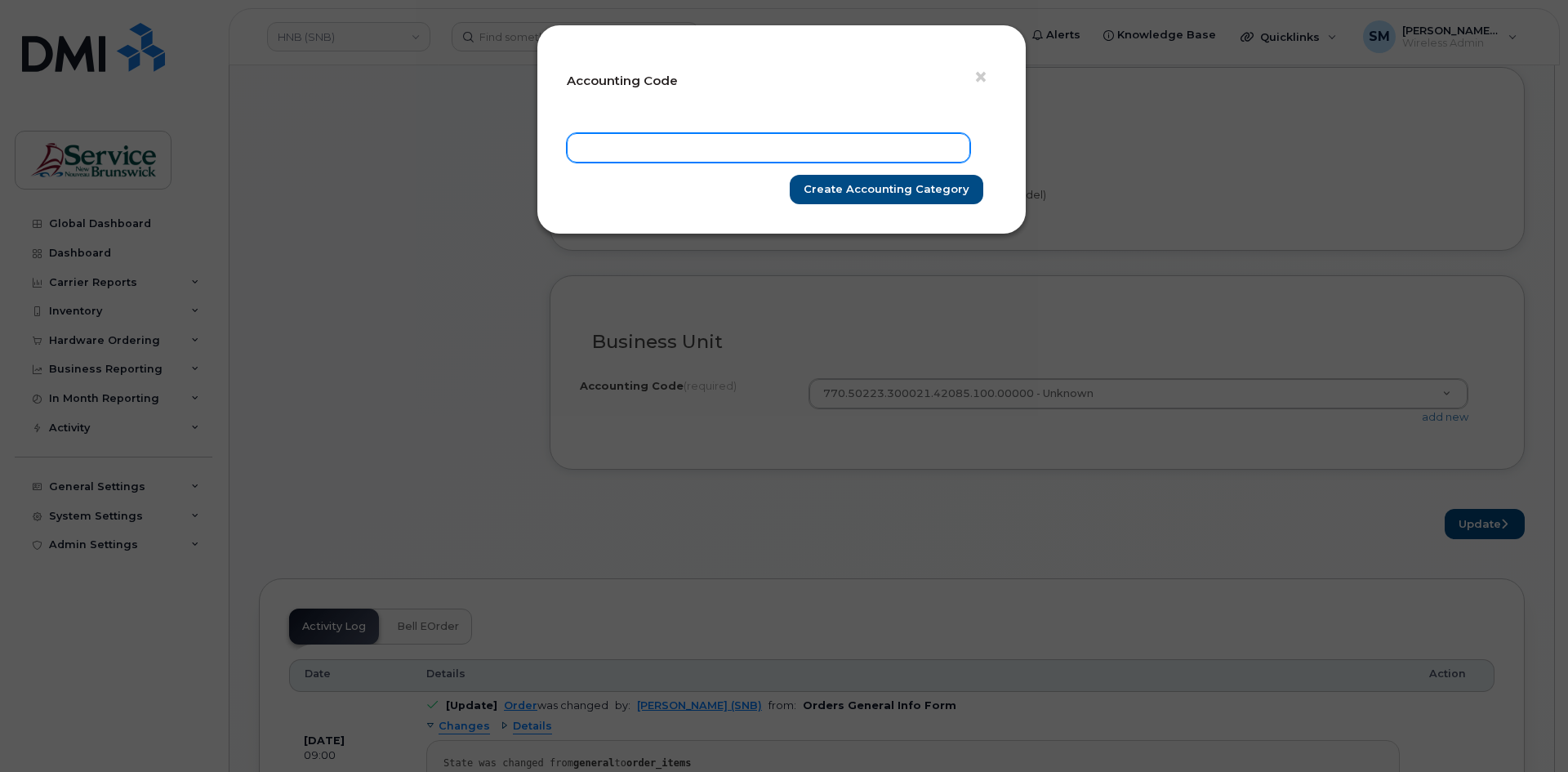
click at [922, 144] on input "text" at bounding box center [769, 148] width 404 height 30
paste input "37.3711.3701.4866.0000.0000.301204"
type input "37.3711.3701.4866.0000.0000.301204"
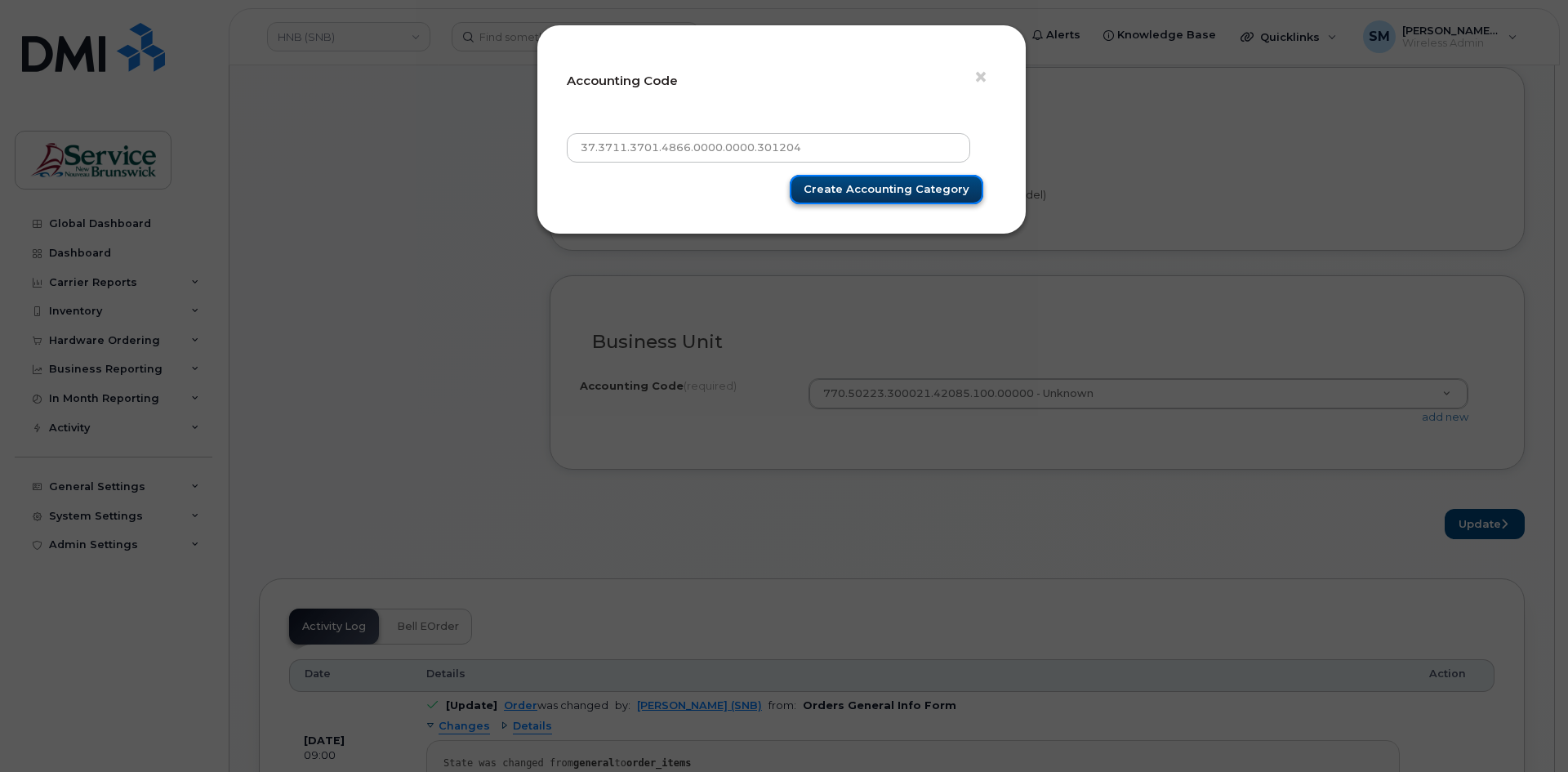
click at [902, 189] on input "Create Accounting category" at bounding box center [886, 190] width 194 height 30
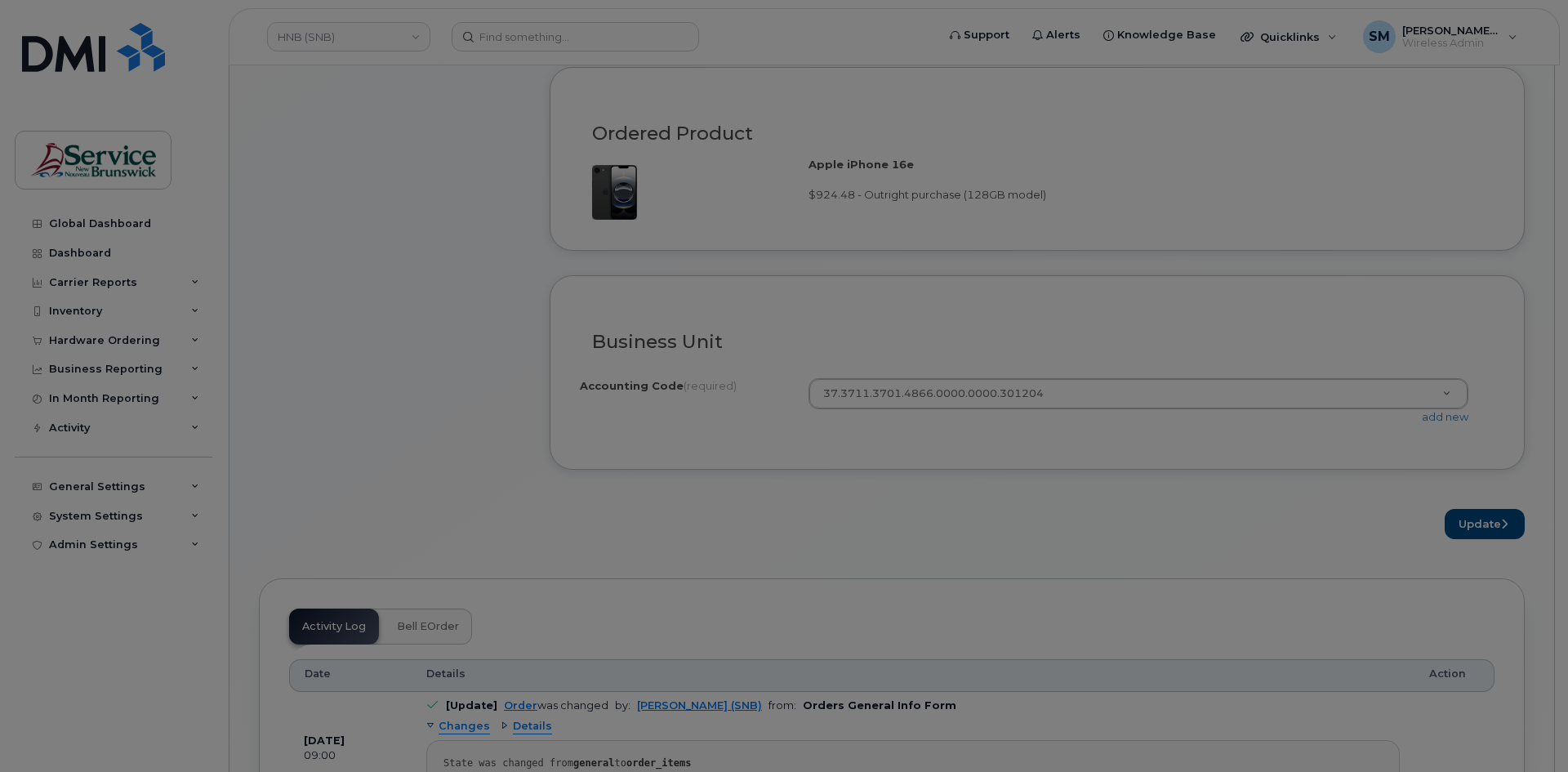
type input "Create Accounting category"
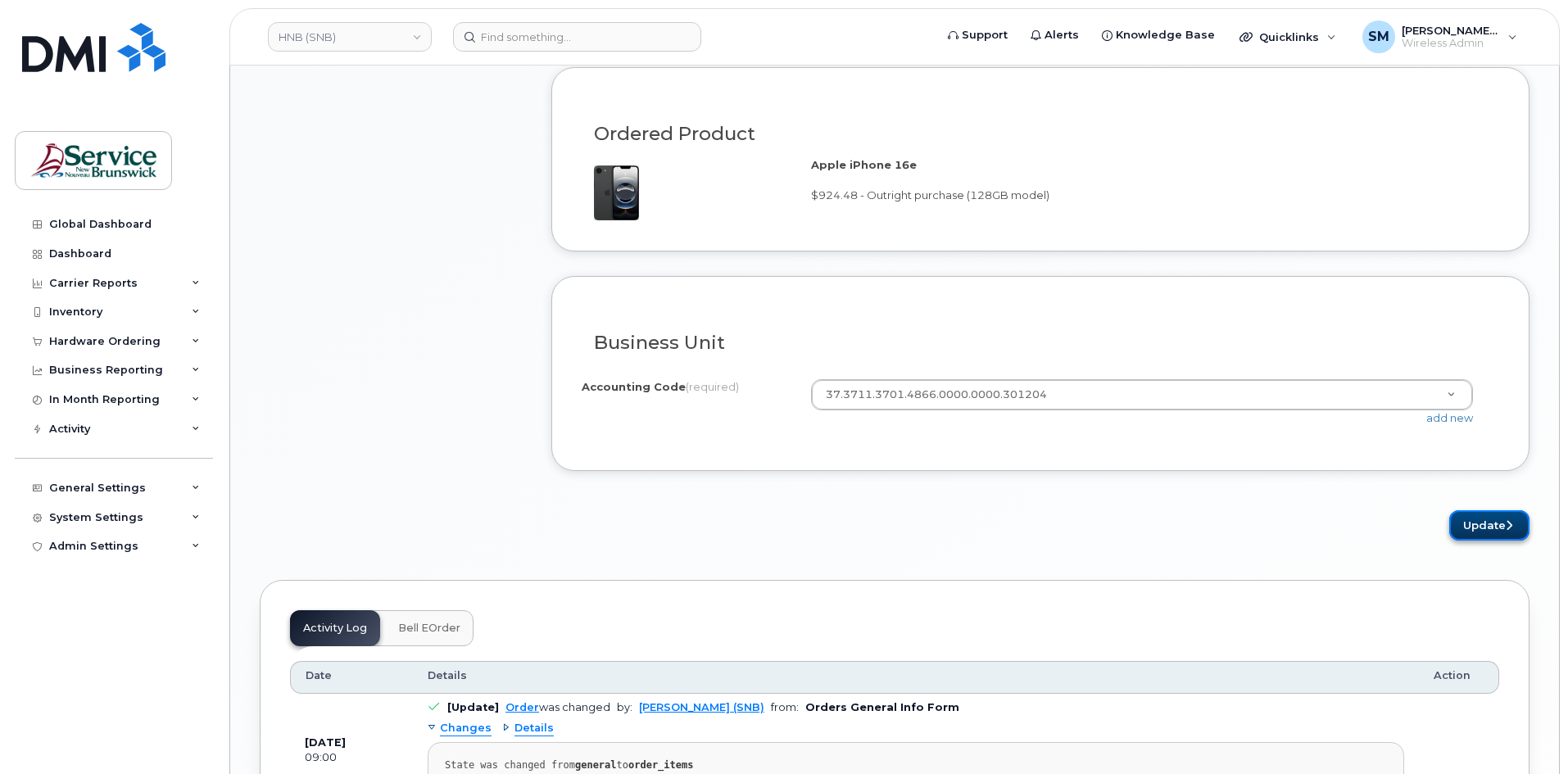
click at [1474, 526] on button "Update" at bounding box center [1489, 526] width 81 height 30
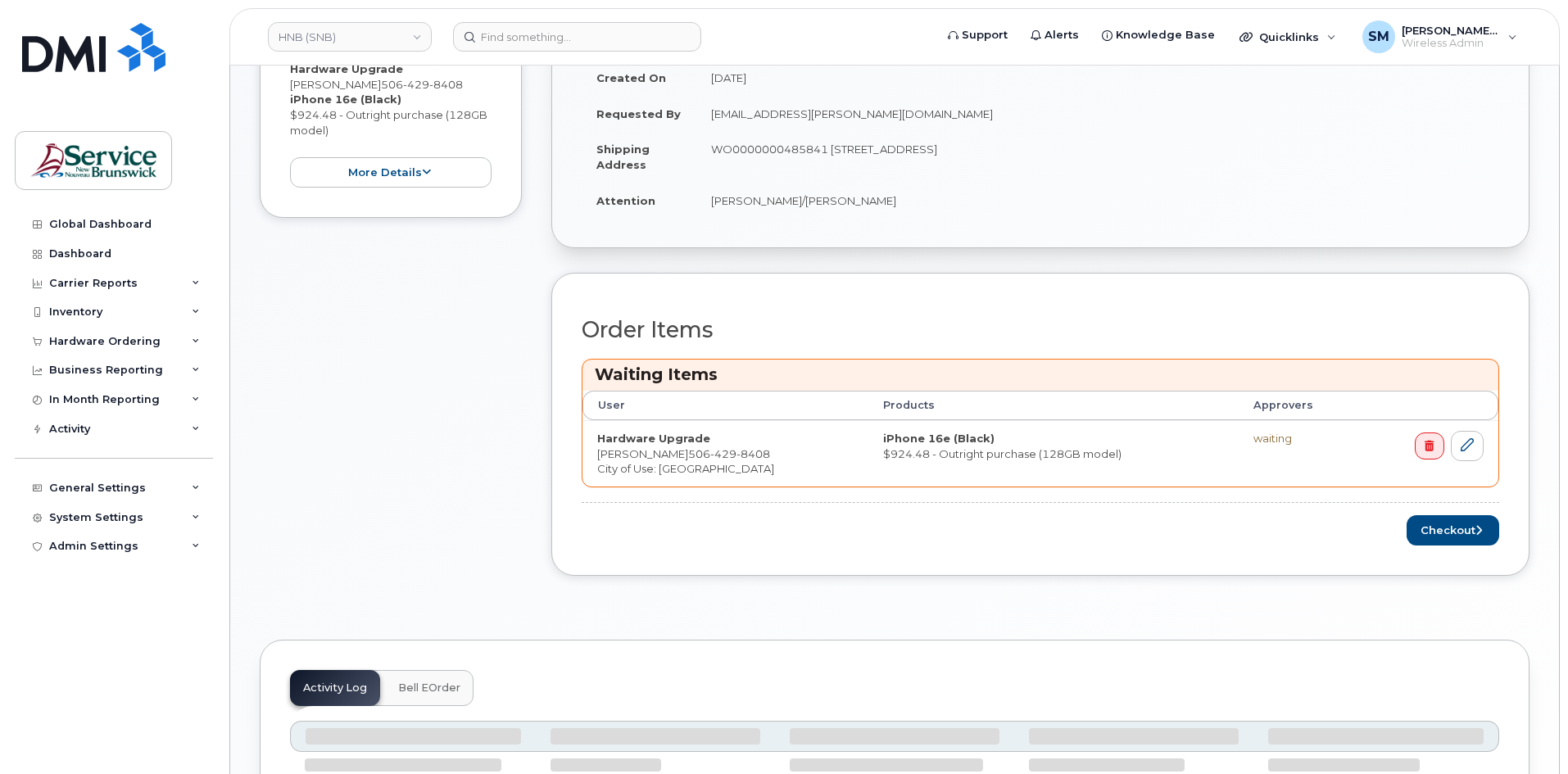
scroll to position [587, 0]
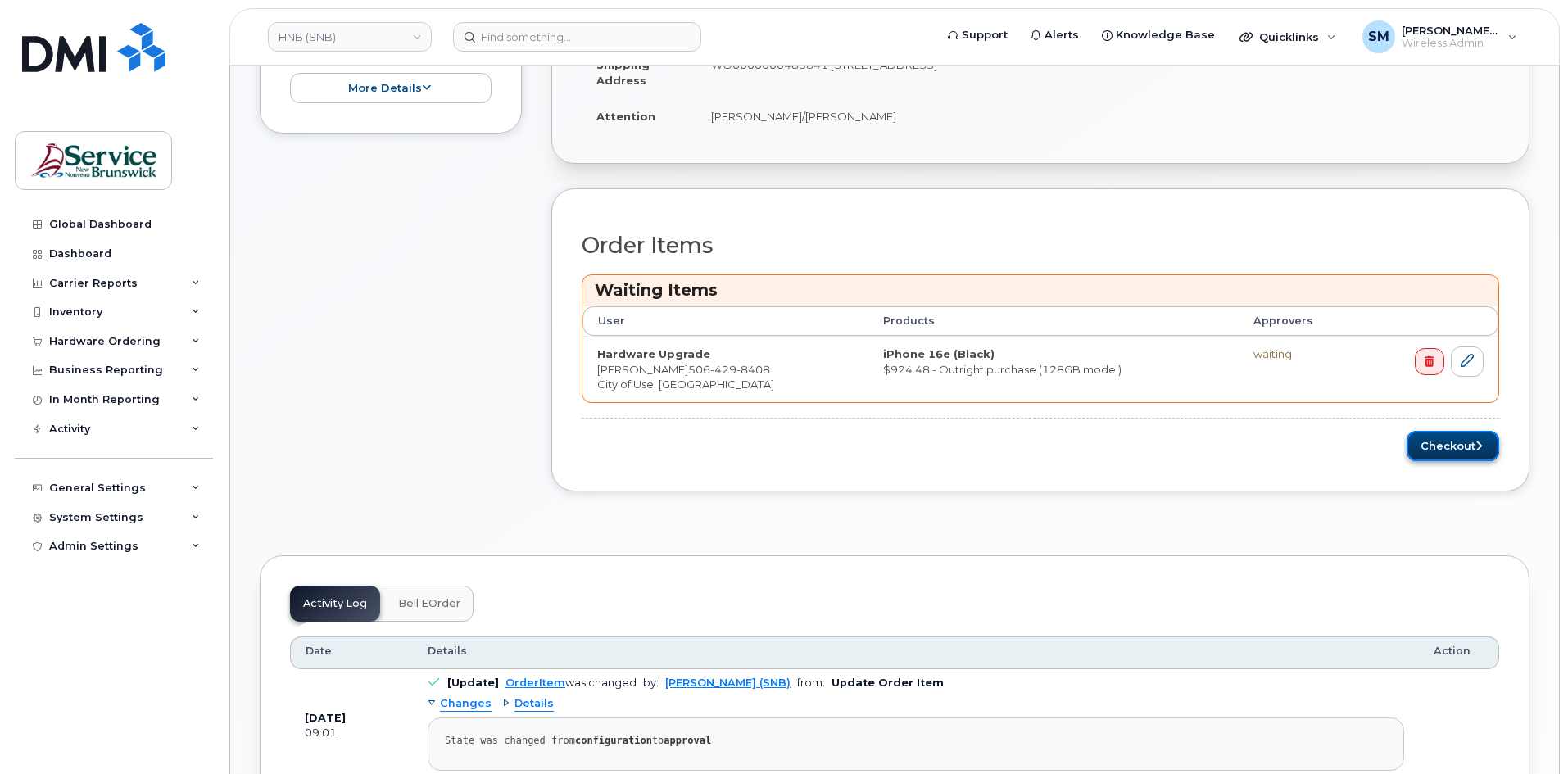
click at [1430, 453] on button "Checkout" at bounding box center [1453, 446] width 93 height 30
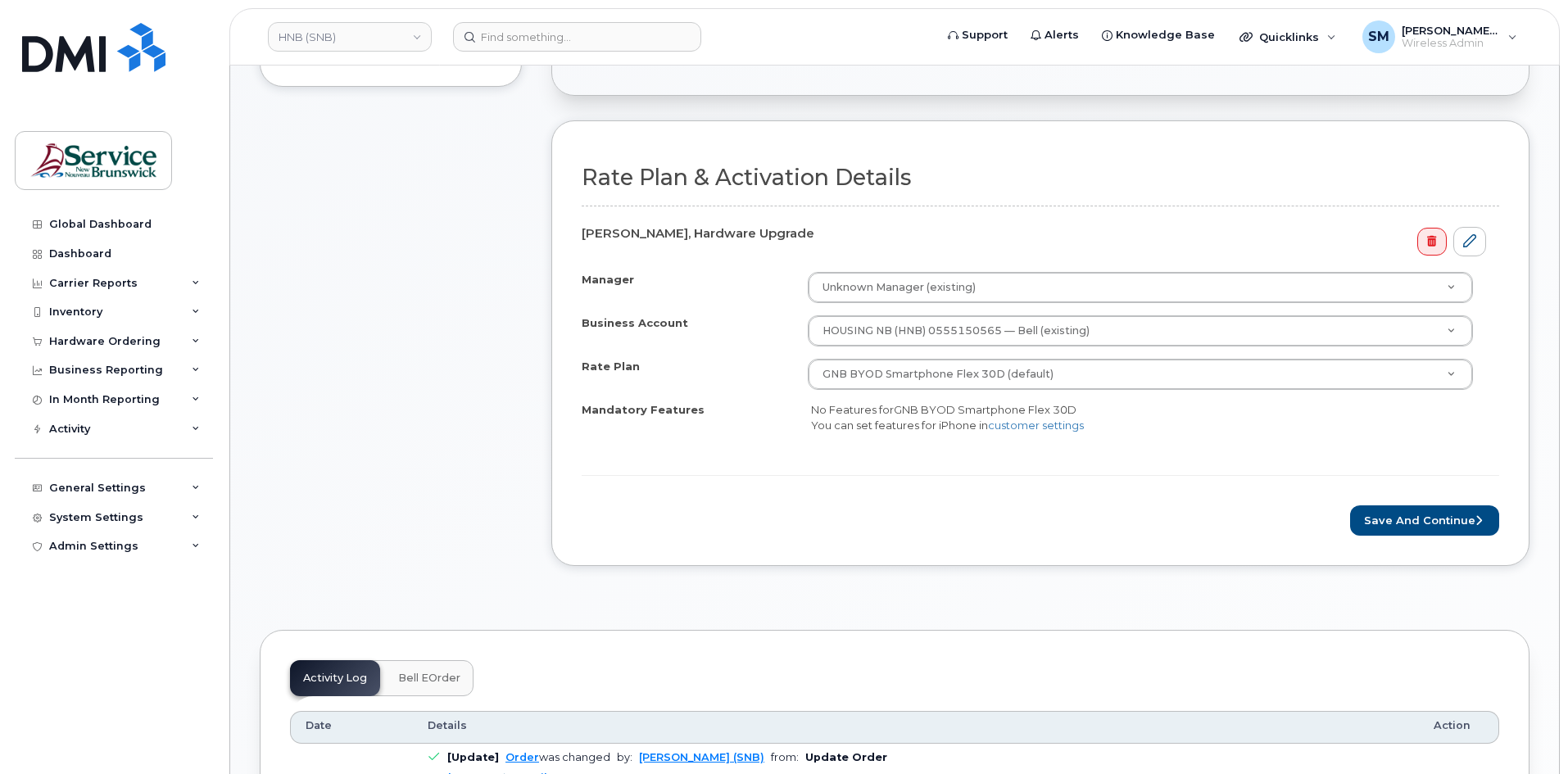
scroll to position [574, 0]
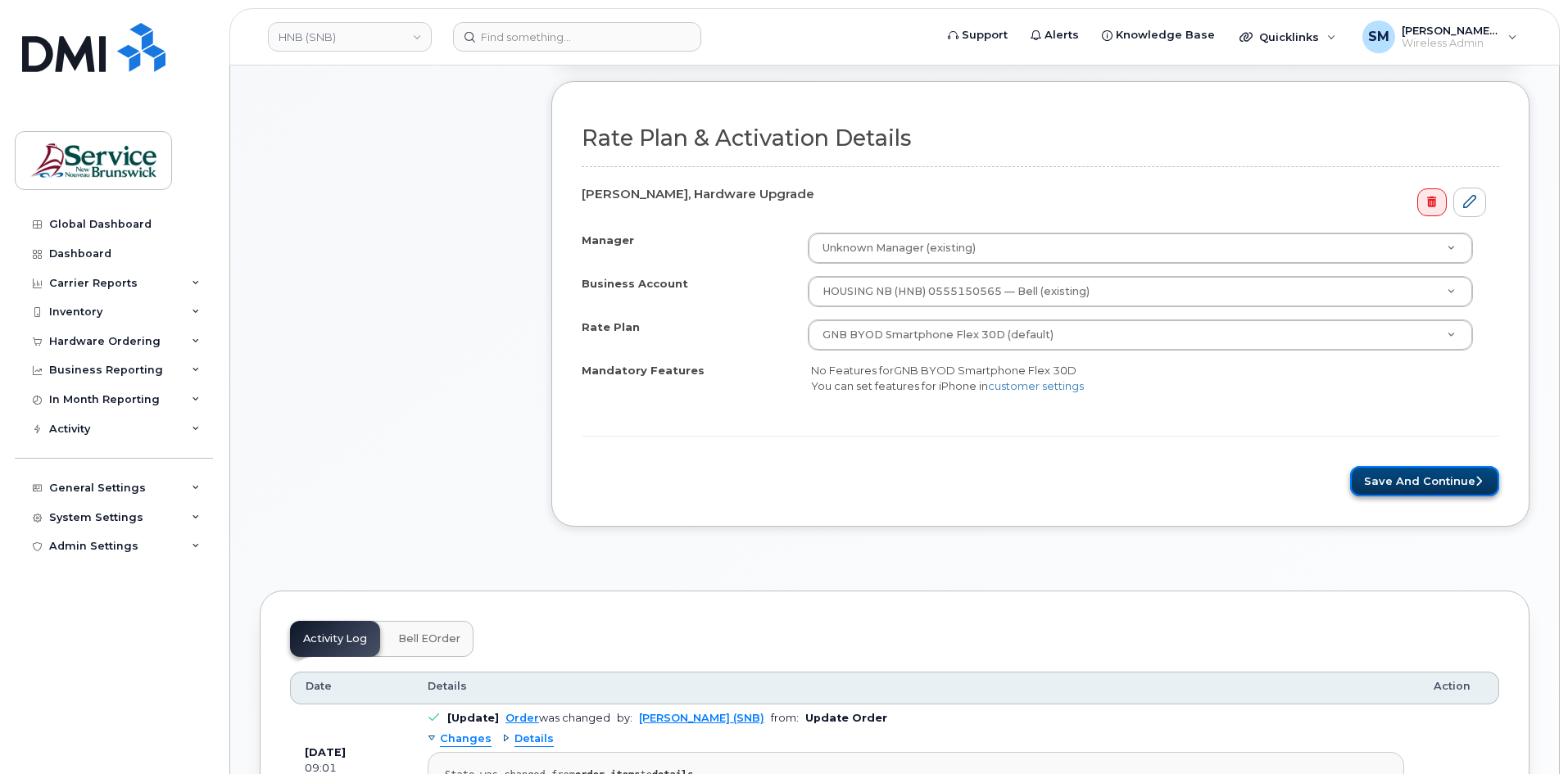
click at [1453, 481] on button "Save and Continue" at bounding box center [1425, 481] width 150 height 30
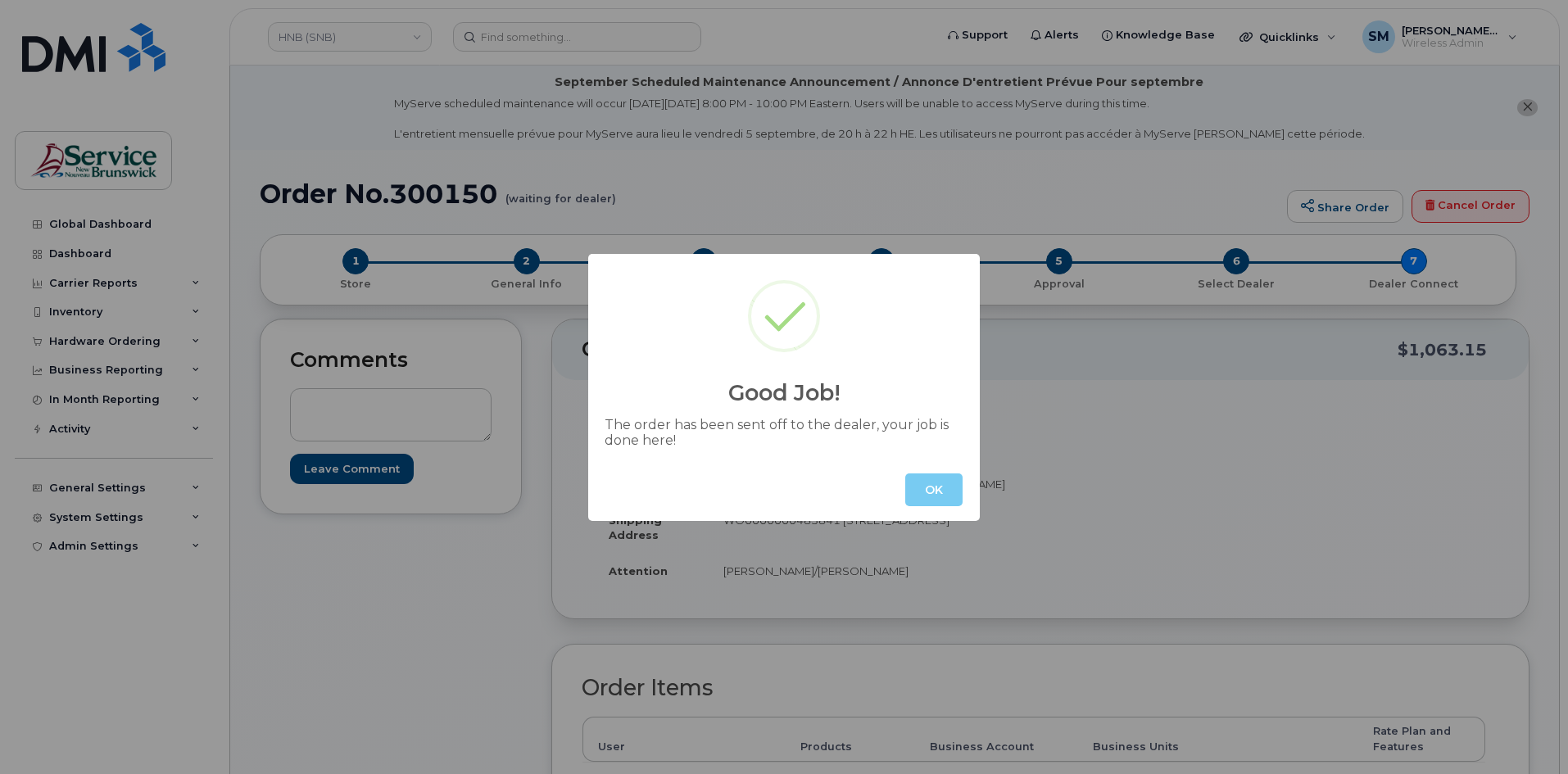
click at [940, 498] on button "OK" at bounding box center [935, 490] width 58 height 33
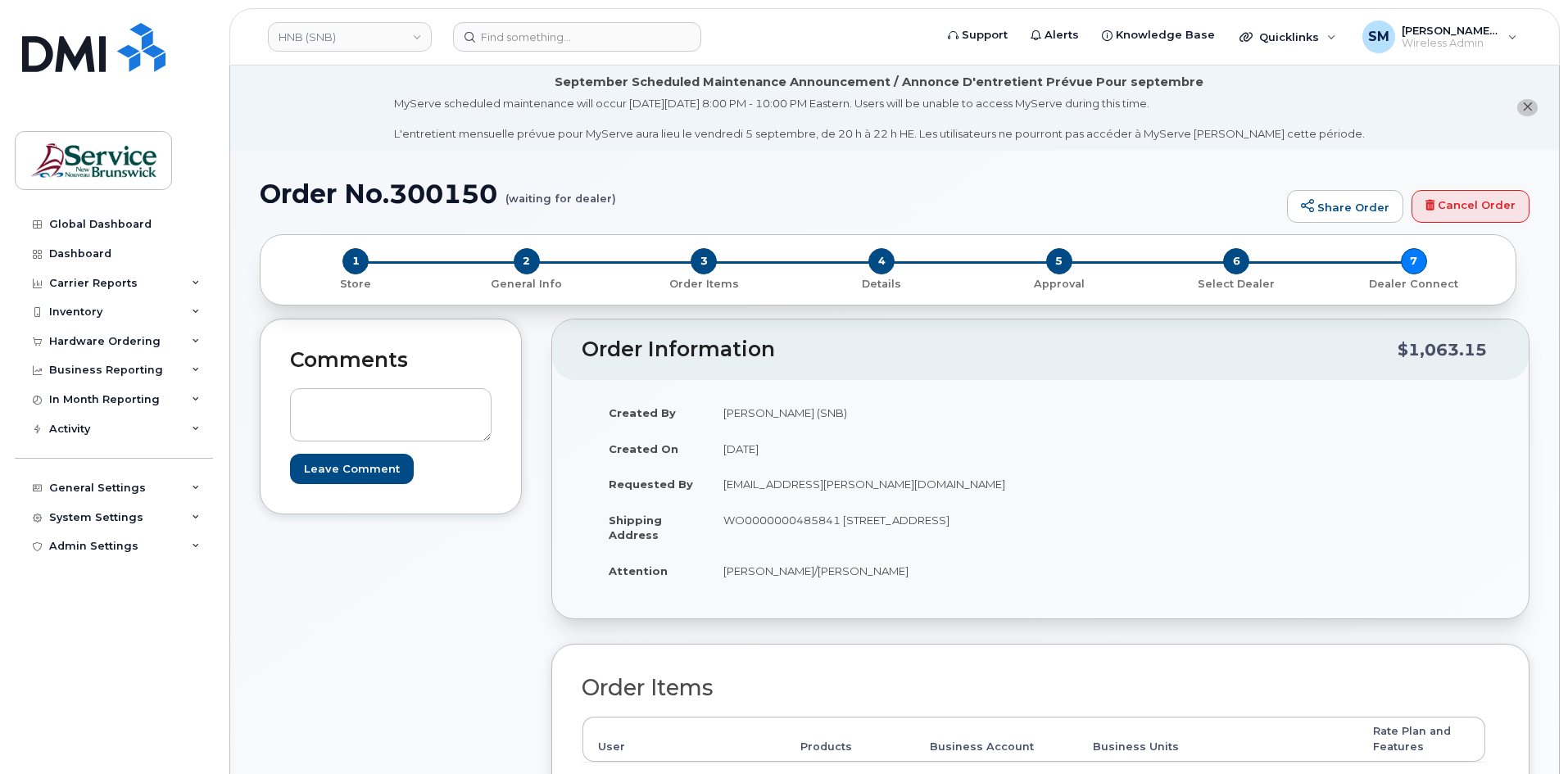
click at [452, 195] on h1 "Order No.300150 (waiting for dealer)" at bounding box center [769, 194] width 1019 height 29
copy h1 "300150"
